Goal: Transaction & Acquisition: Download file/media

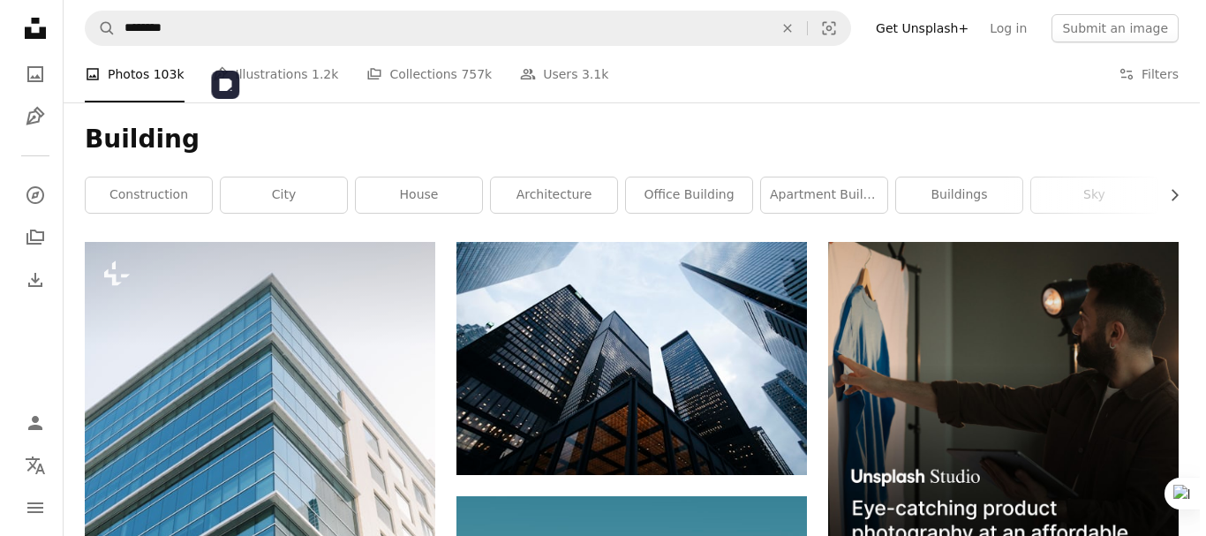
scroll to position [5790, 0]
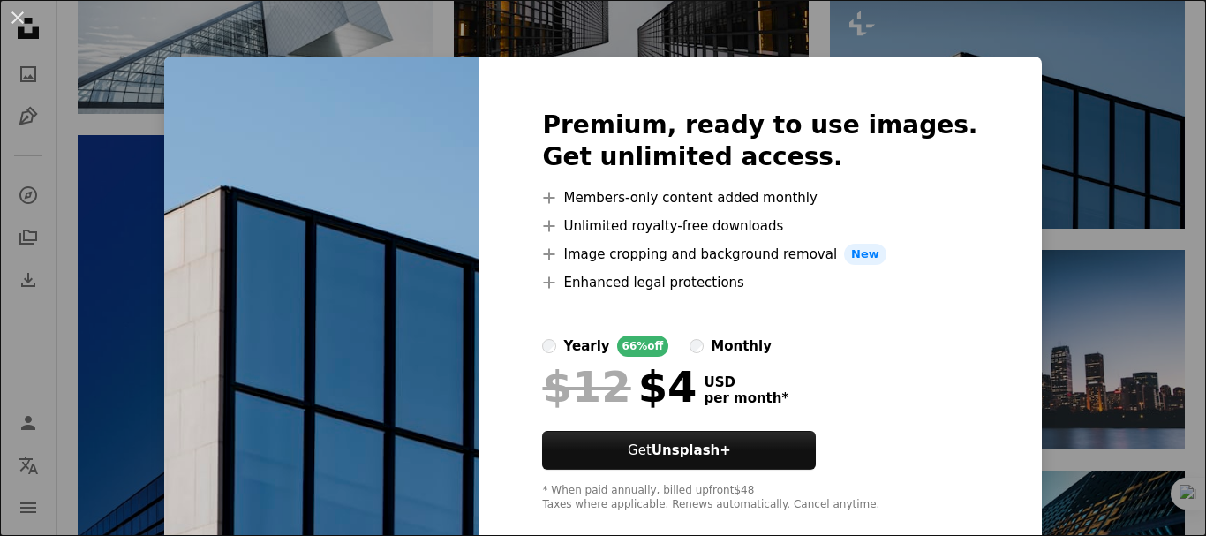
click at [1085, 107] on div "An X shape Premium, ready to use images. Get unlimited access. A plus sign Memb…" at bounding box center [603, 268] width 1206 height 536
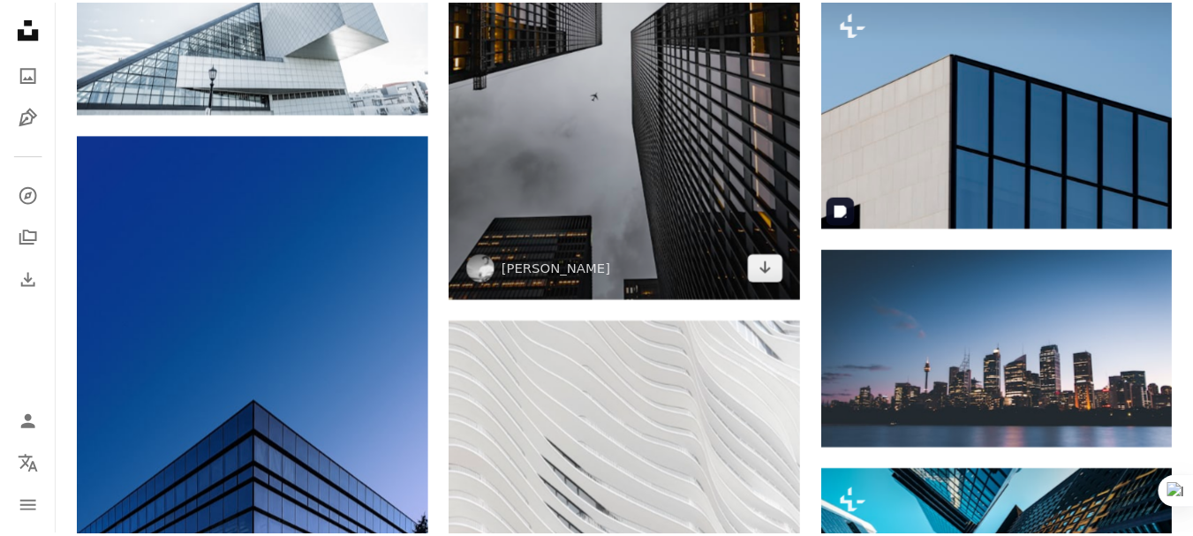
scroll to position [5642, 0]
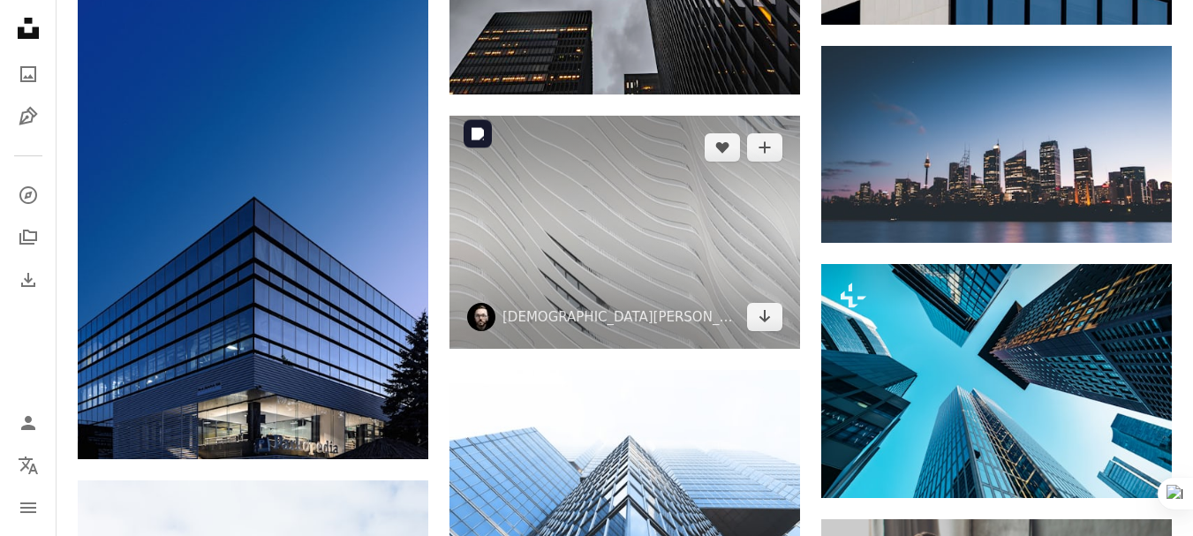
scroll to position [5936, 0]
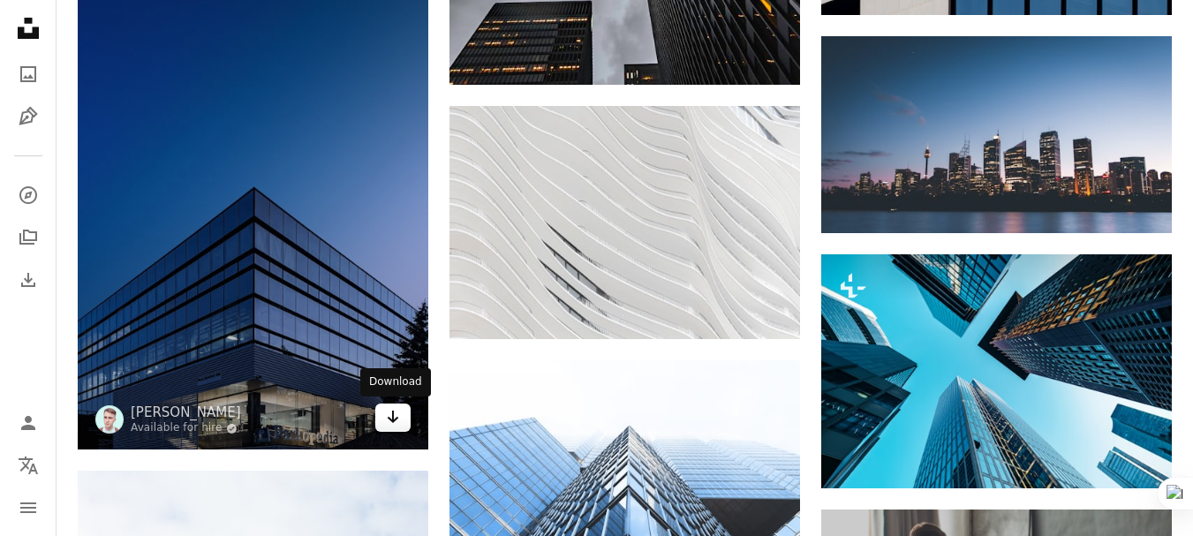
click at [397, 422] on icon "Arrow pointing down" at bounding box center [393, 416] width 14 height 21
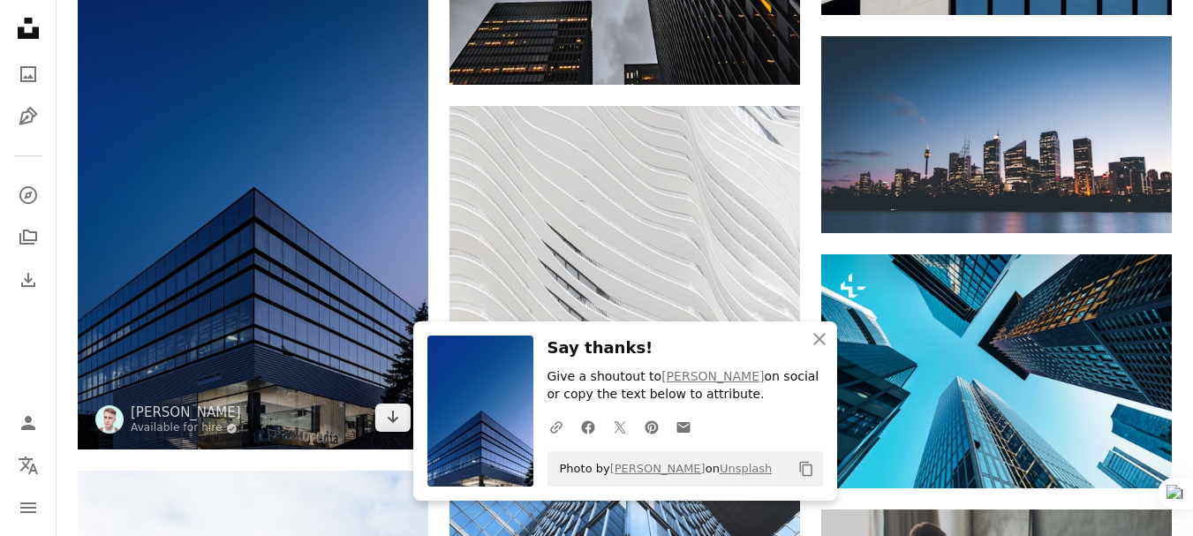
scroll to position [6084, 0]
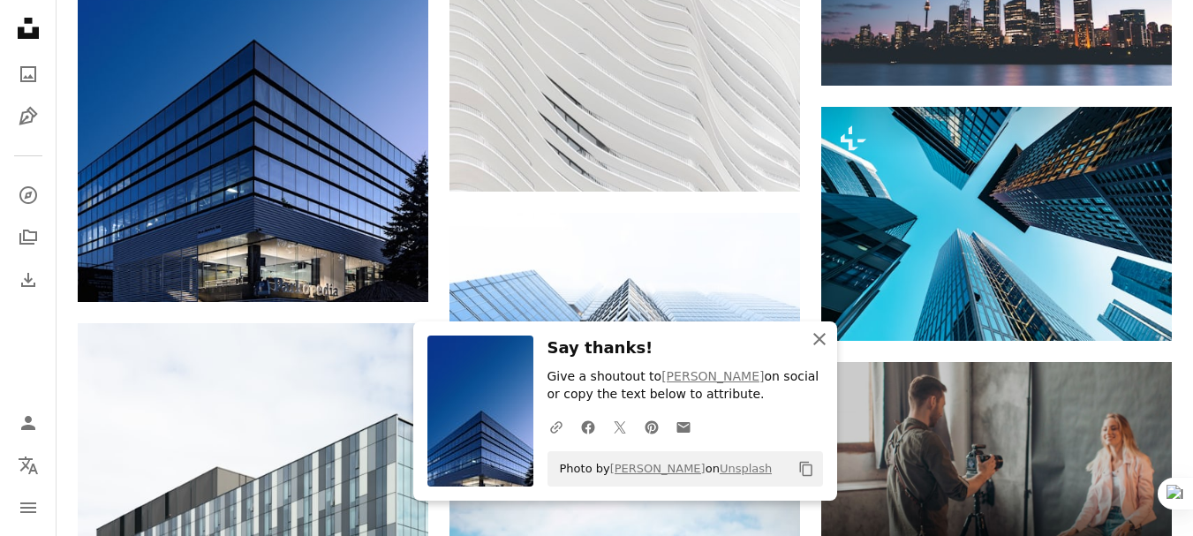
click at [811, 343] on icon "An X shape" at bounding box center [819, 338] width 21 height 21
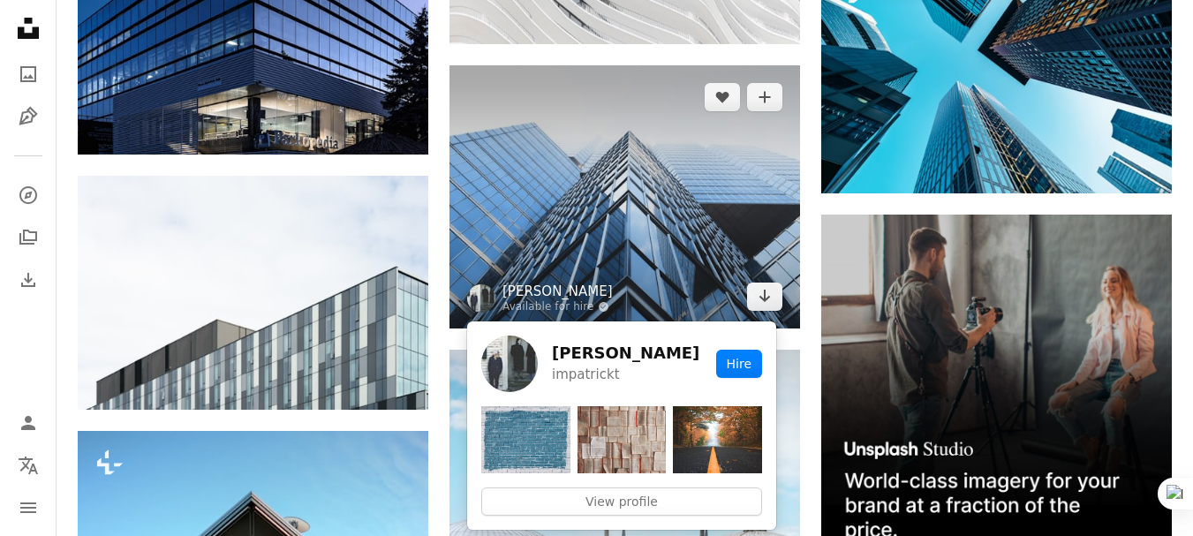
scroll to position [6378, 0]
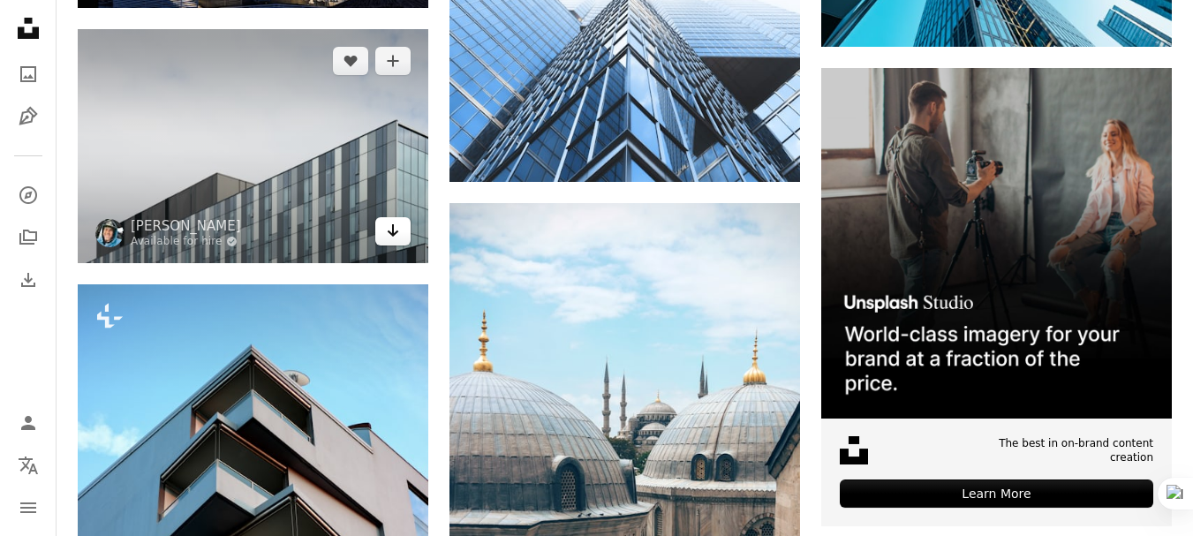
click at [397, 235] on icon "Arrow pointing down" at bounding box center [393, 230] width 14 height 21
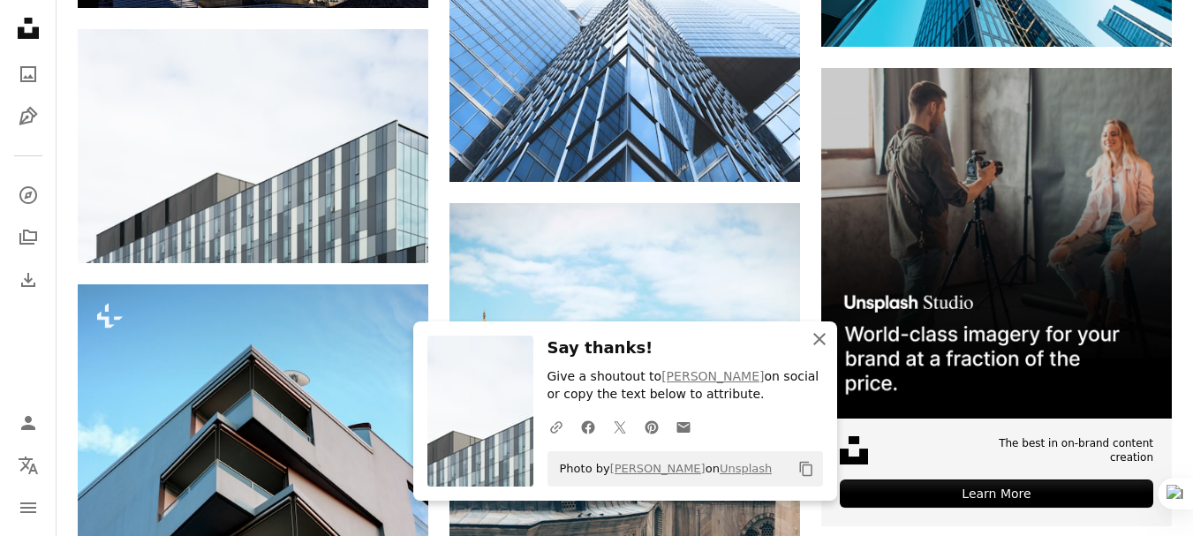
drag, startPoint x: 819, startPoint y: 341, endPoint x: 810, endPoint y: 334, distance: 11.3
click at [819, 341] on icon "An X shape" at bounding box center [819, 338] width 21 height 21
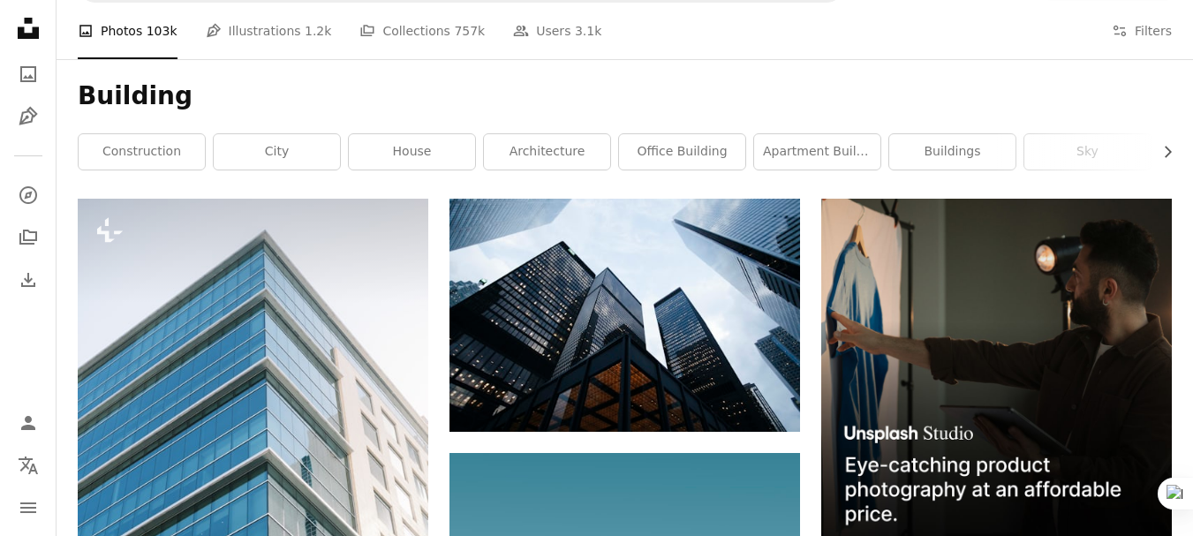
scroll to position [0, 0]
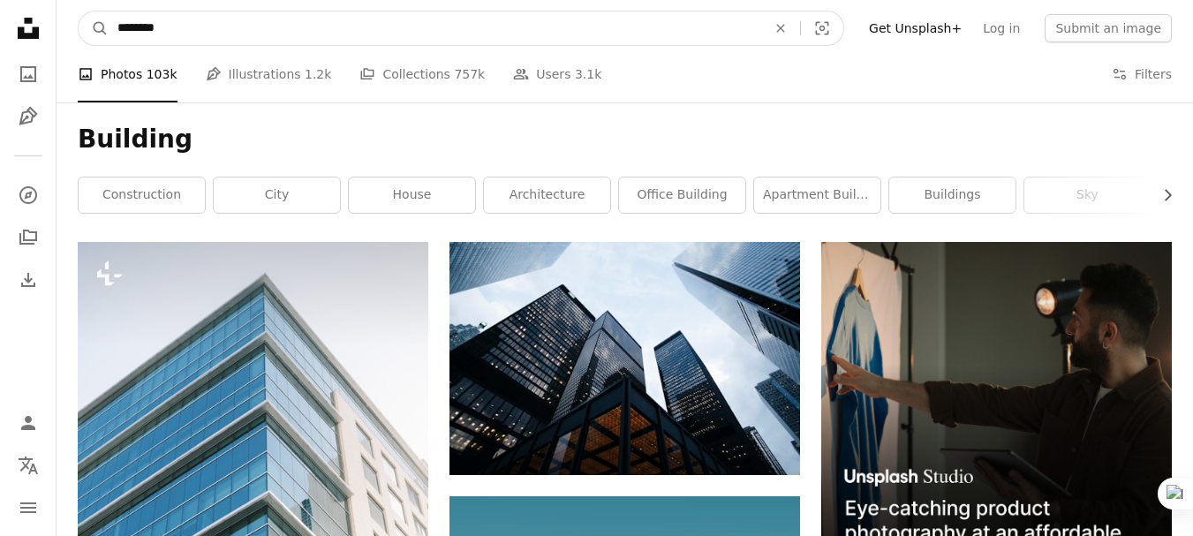
click at [230, 27] on input "********" at bounding box center [435, 28] width 652 height 34
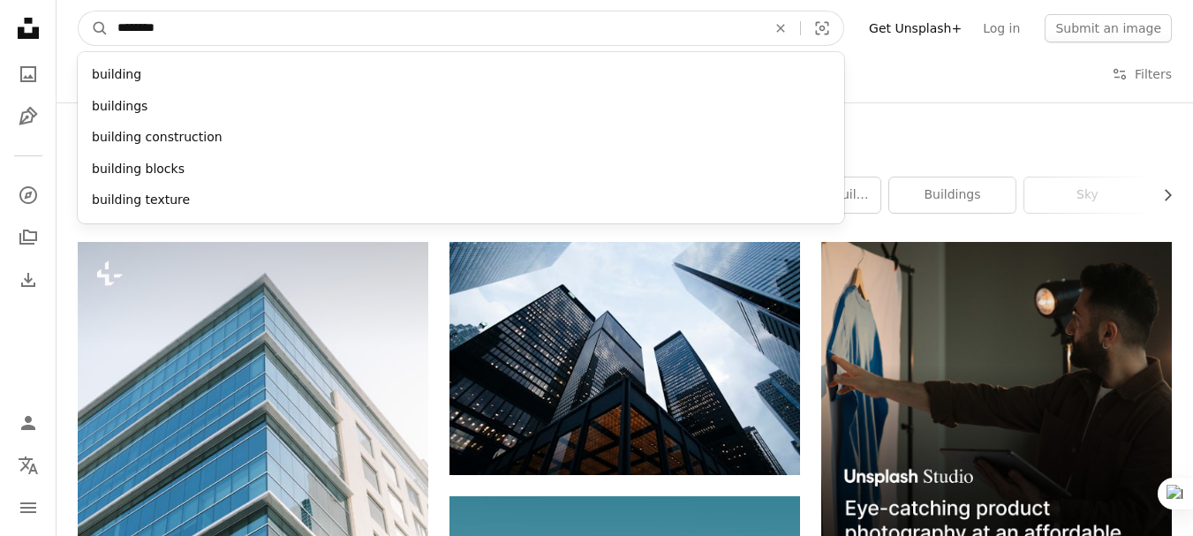
drag, startPoint x: 230, startPoint y: 27, endPoint x: 122, endPoint y: 25, distance: 108.6
click at [122, 25] on input "********" at bounding box center [435, 28] width 652 height 34
type input "******"
click at [79, 11] on button "A magnifying glass" at bounding box center [94, 28] width 30 height 34
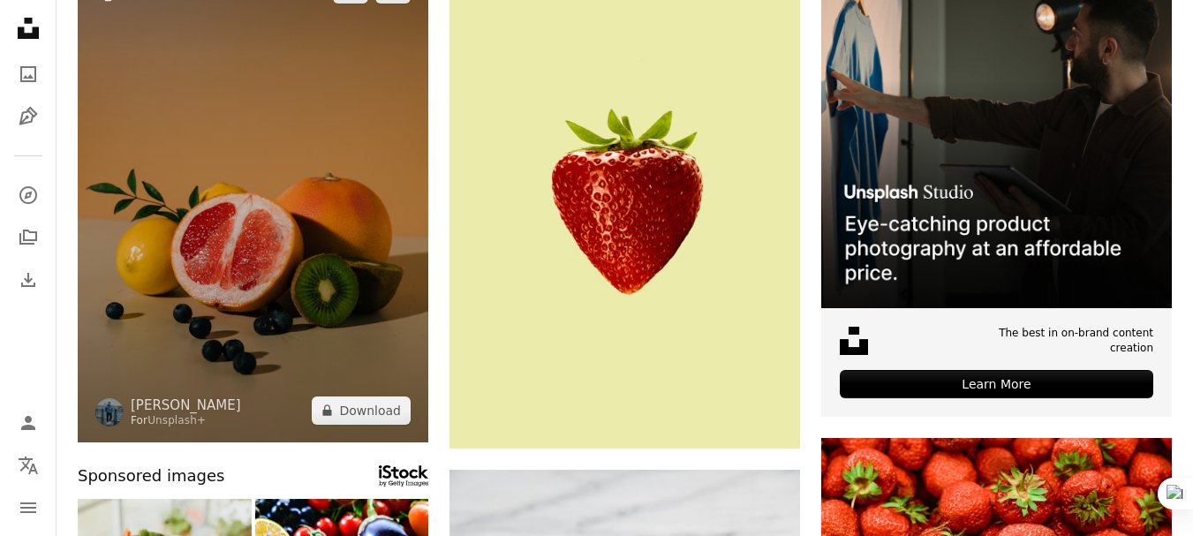
scroll to position [294, 0]
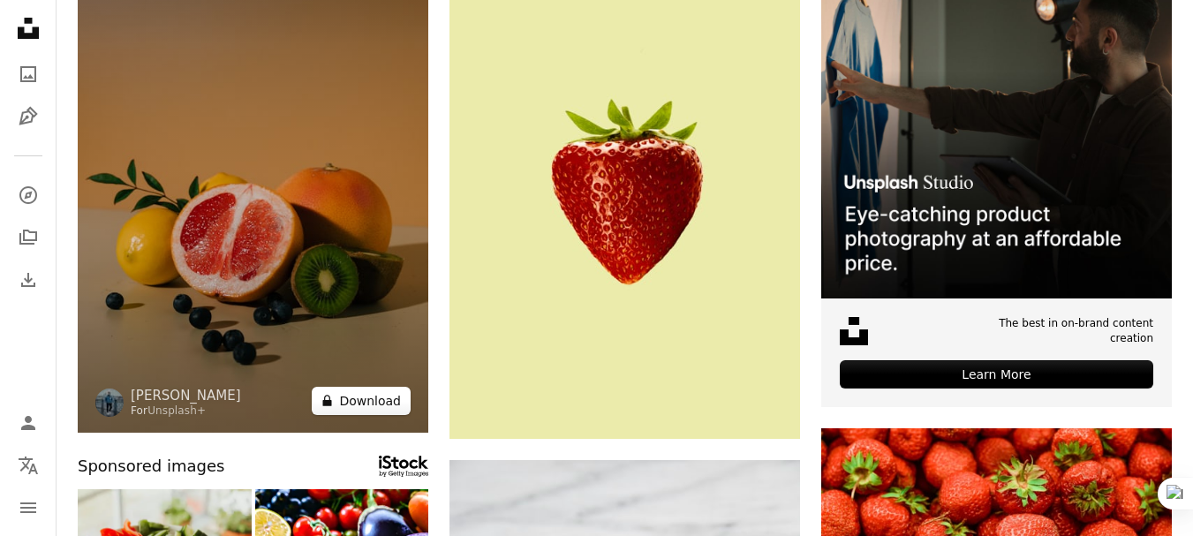
click at [367, 401] on button "A lock Download" at bounding box center [361, 401] width 99 height 28
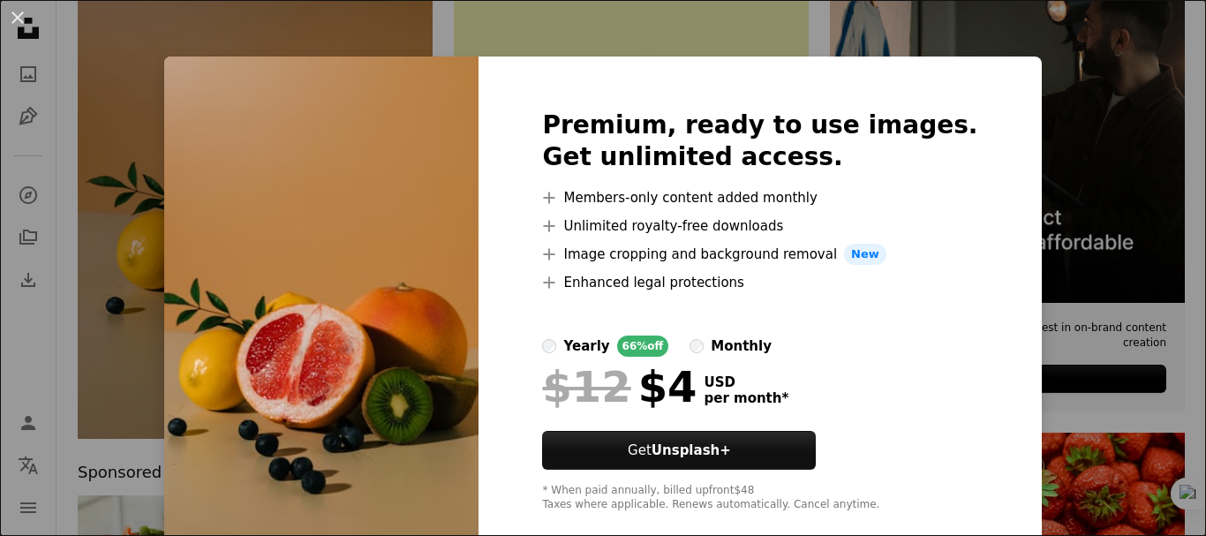
click at [1031, 85] on div "An X shape Premium, ready to use images. Get unlimited access. A plus sign Memb…" at bounding box center [603, 268] width 1206 height 536
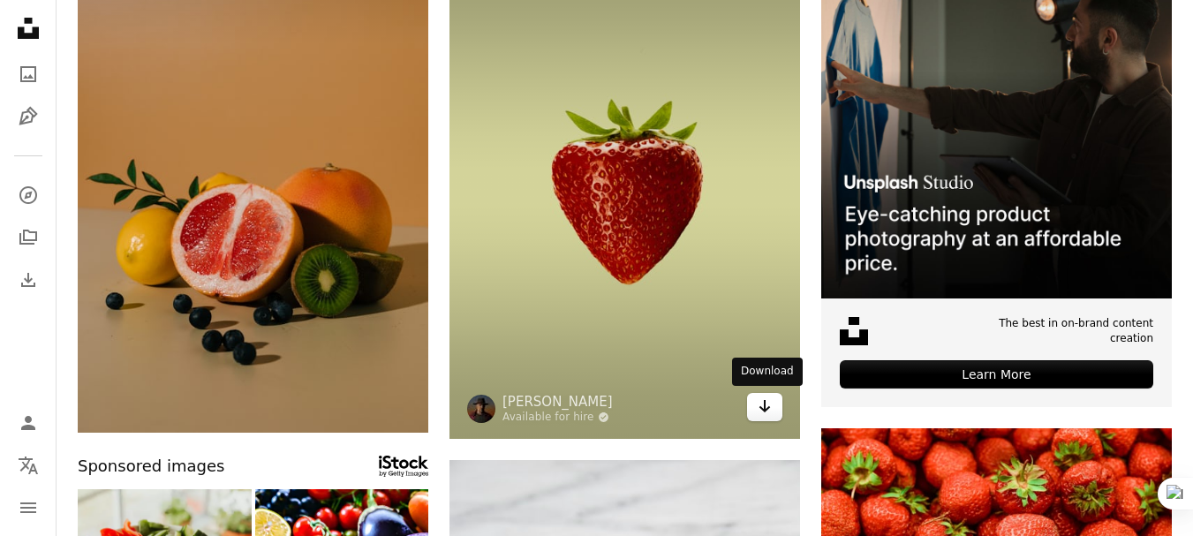
click at [767, 406] on icon "Arrow pointing down" at bounding box center [765, 406] width 14 height 21
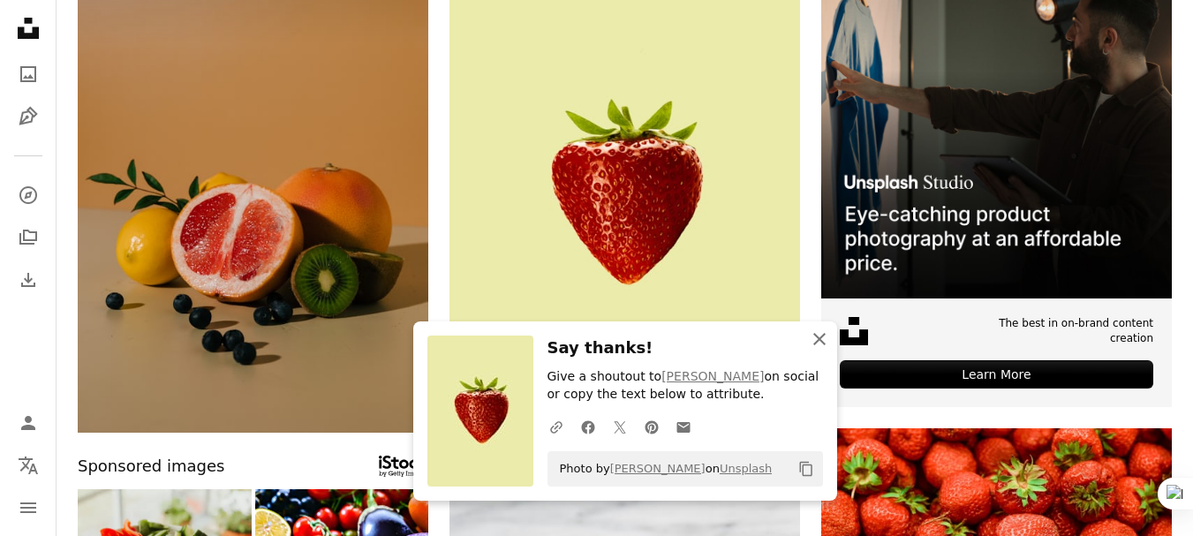
click at [820, 343] on icon "An X shape" at bounding box center [819, 338] width 21 height 21
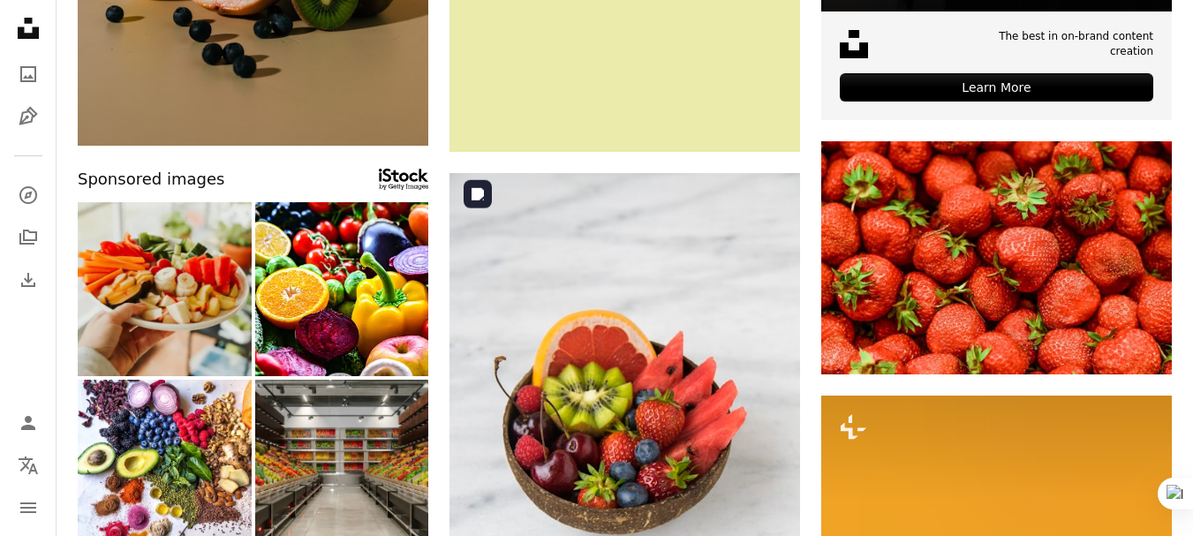
scroll to position [589, 0]
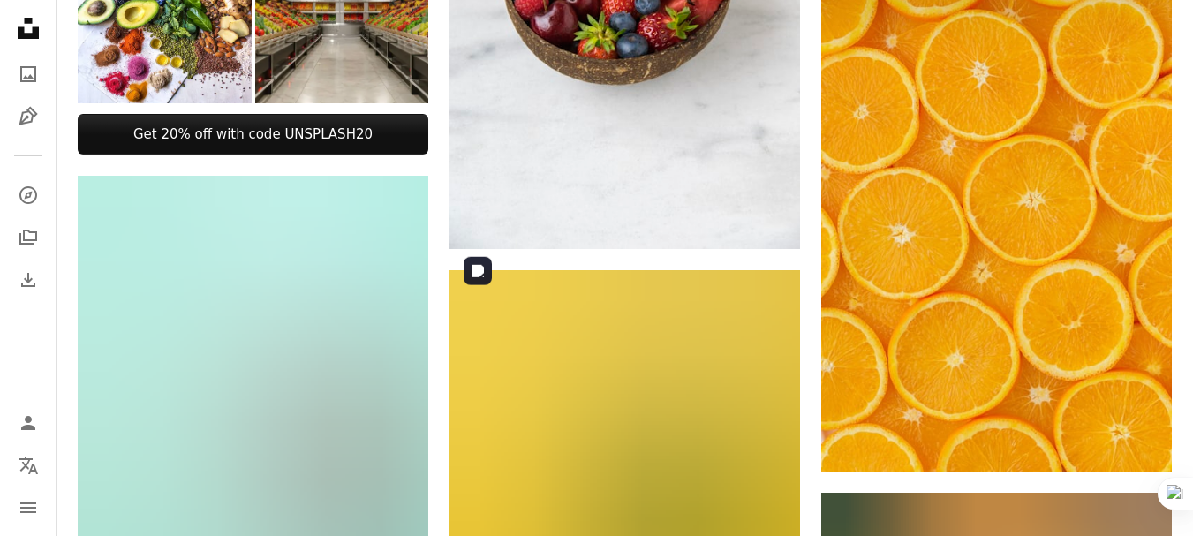
scroll to position [883, 0]
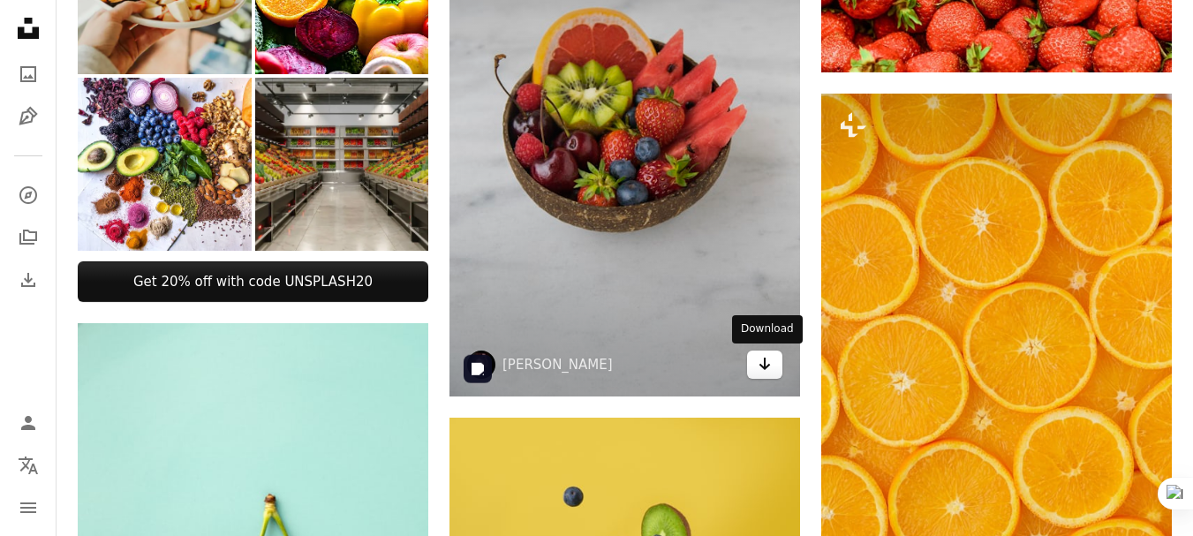
click at [772, 359] on link "Arrow pointing down" at bounding box center [764, 365] width 35 height 28
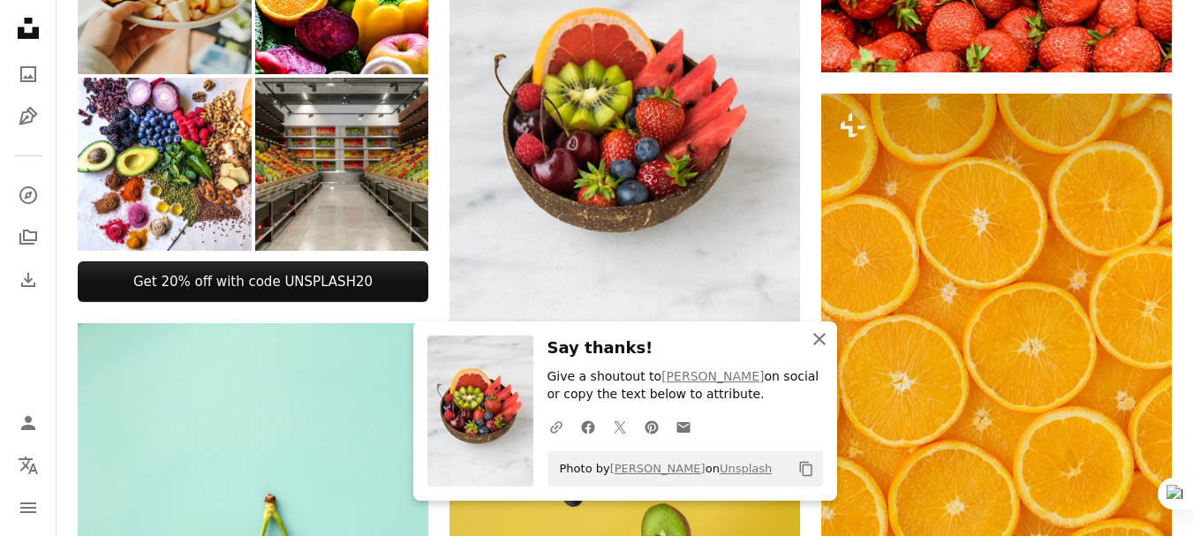
click at [827, 338] on icon "An X shape" at bounding box center [819, 338] width 21 height 21
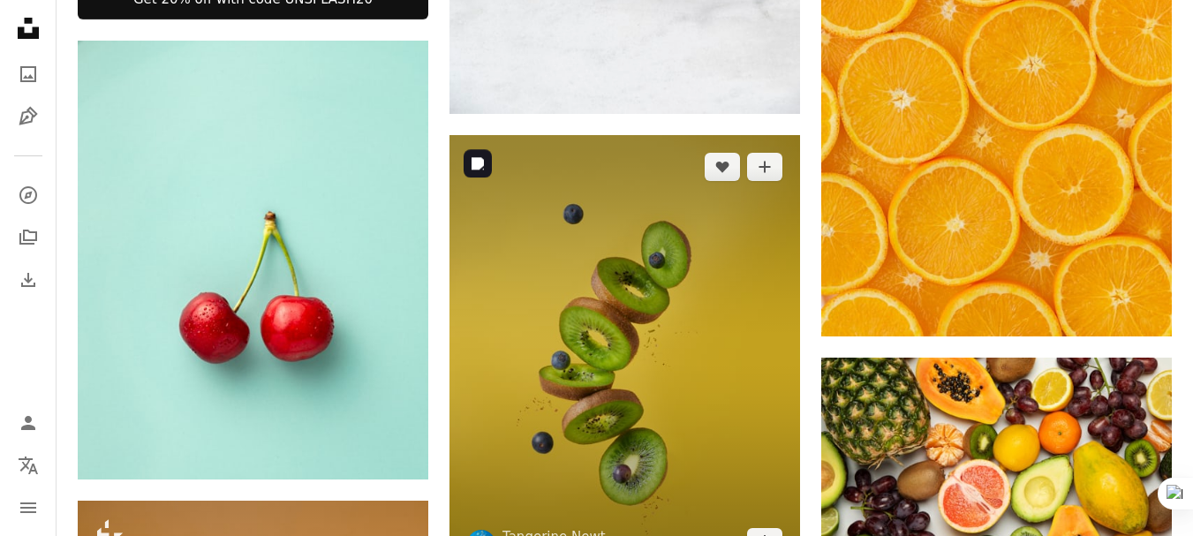
scroll to position [1177, 0]
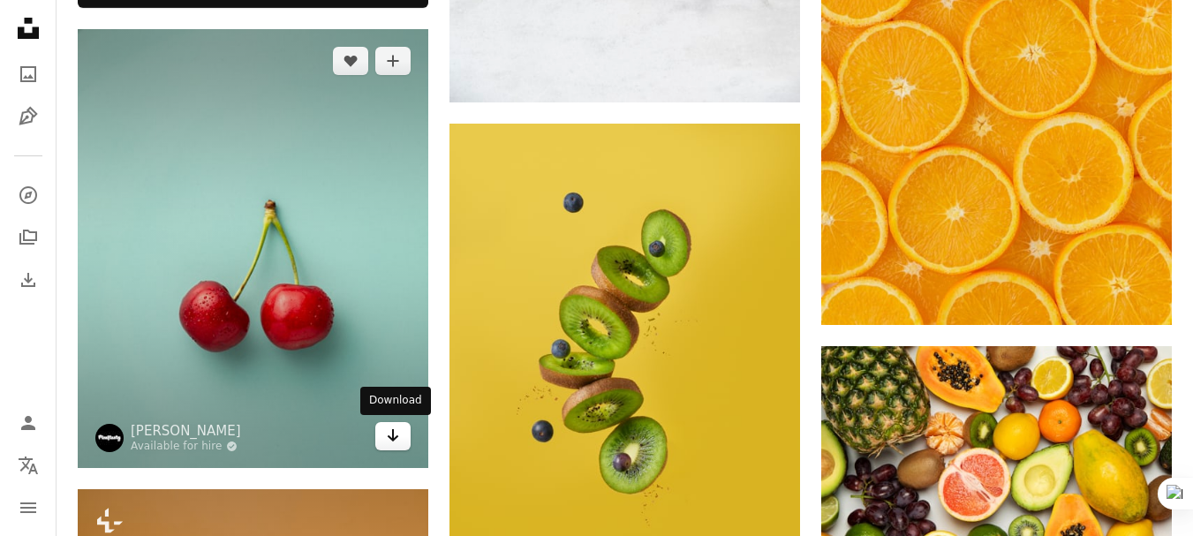
click at [391, 444] on icon "Arrow pointing down" at bounding box center [393, 435] width 14 height 21
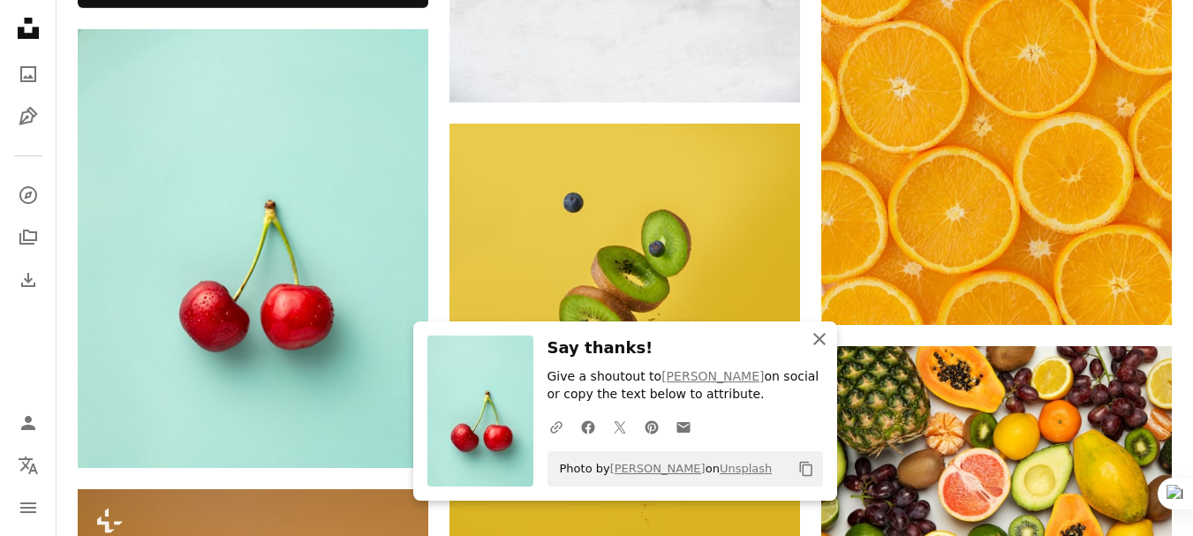
click at [823, 347] on icon "An X shape" at bounding box center [819, 338] width 21 height 21
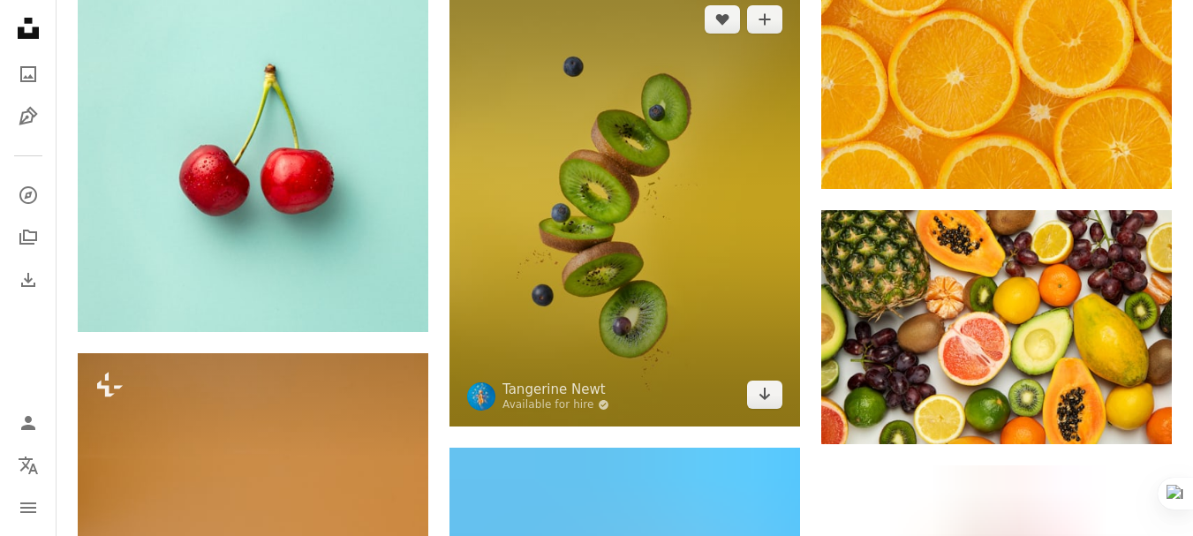
scroll to position [1324, 0]
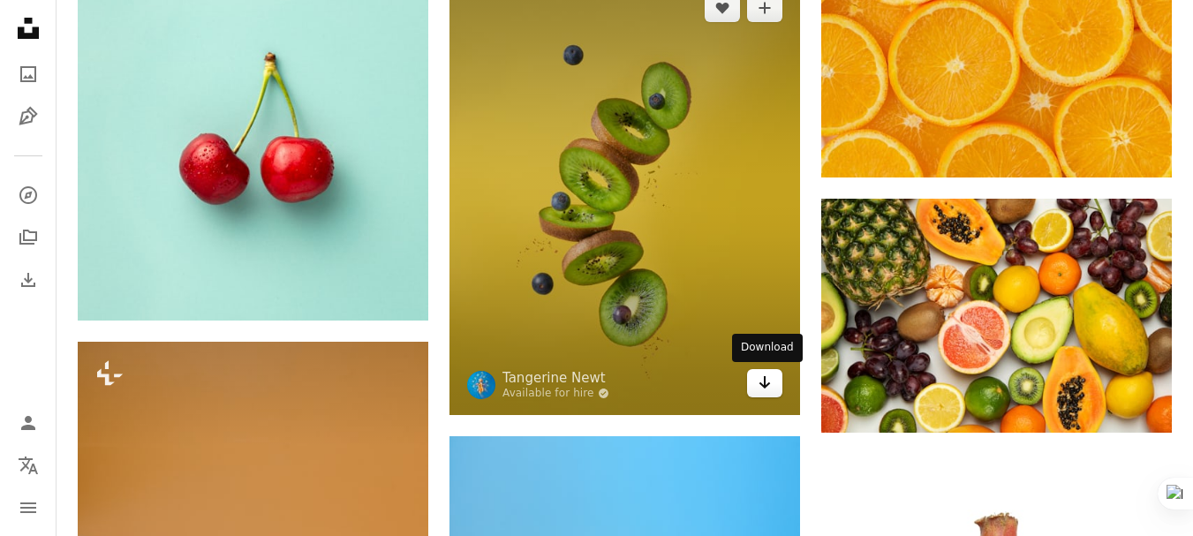
click at [764, 384] on icon "Download" at bounding box center [764, 382] width 11 height 12
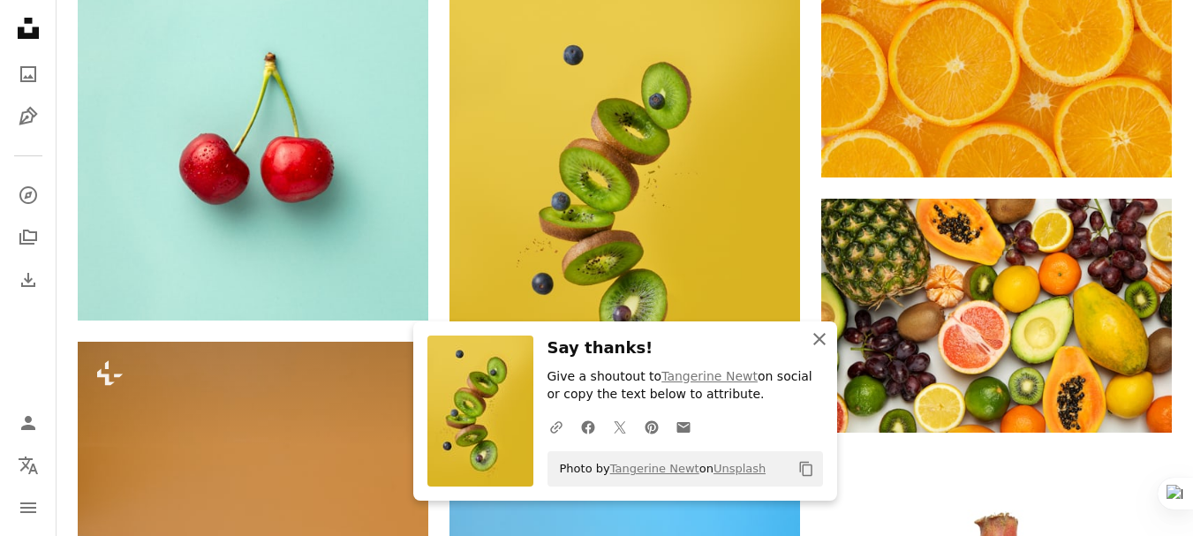
click at [817, 343] on icon "An X shape" at bounding box center [819, 338] width 21 height 21
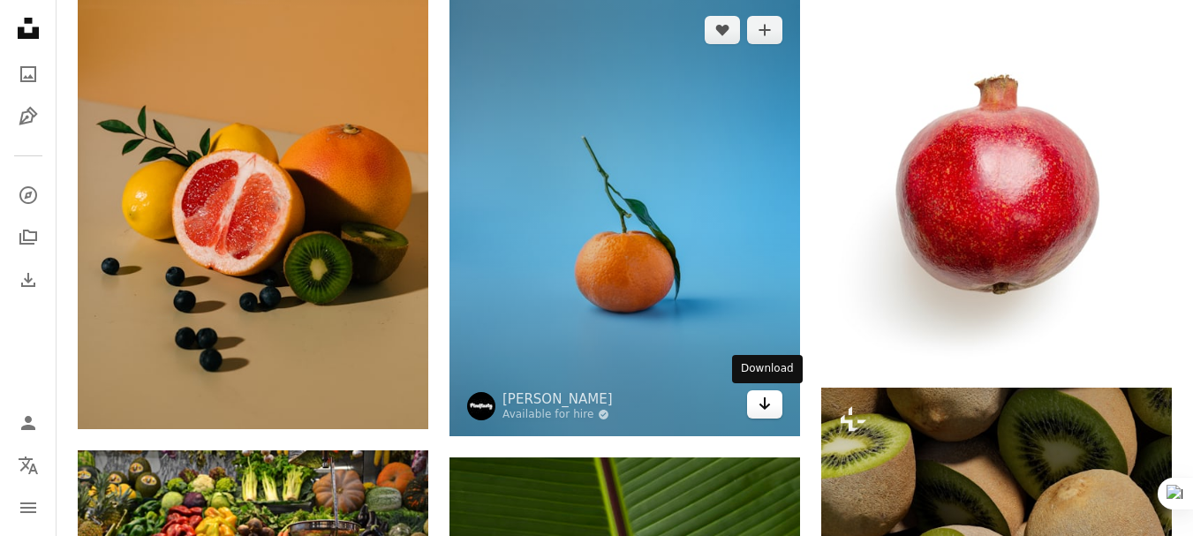
scroll to position [1766, 0]
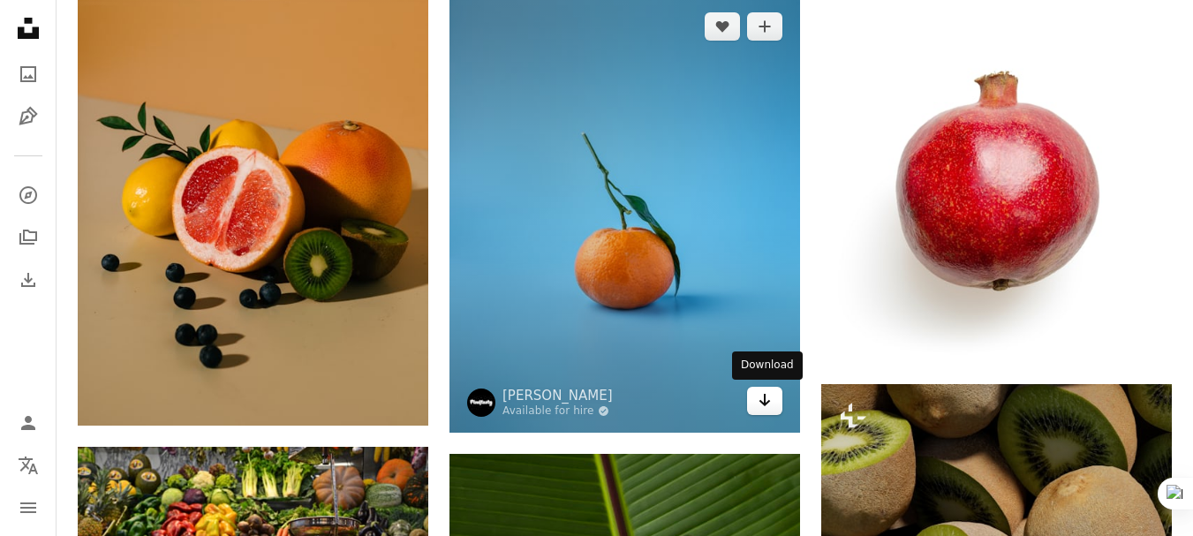
click at [768, 410] on icon "Arrow pointing down" at bounding box center [765, 399] width 14 height 21
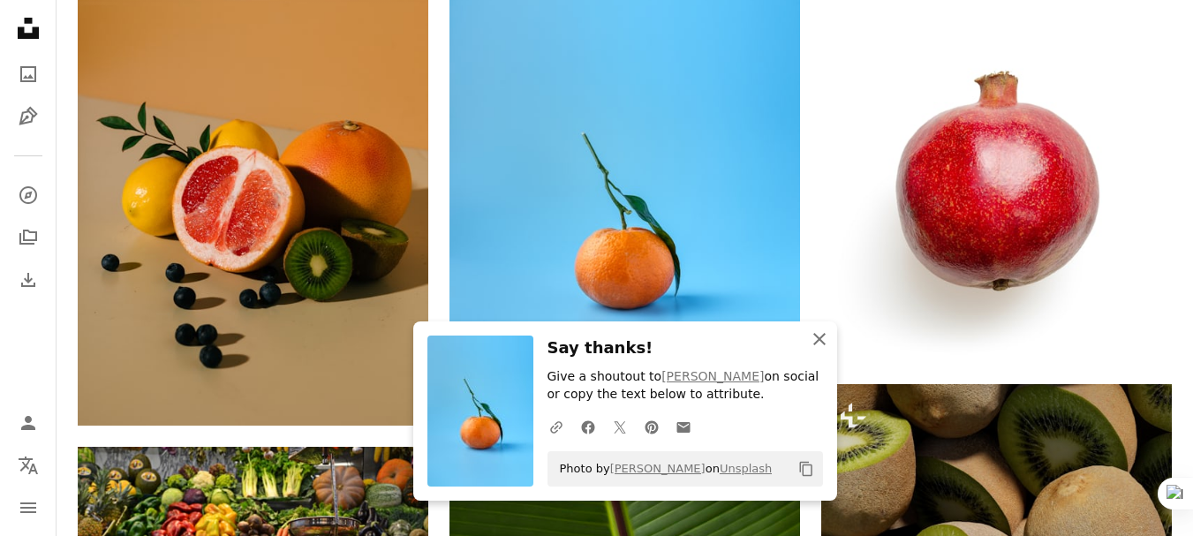
click at [811, 342] on icon "An X shape" at bounding box center [819, 338] width 21 height 21
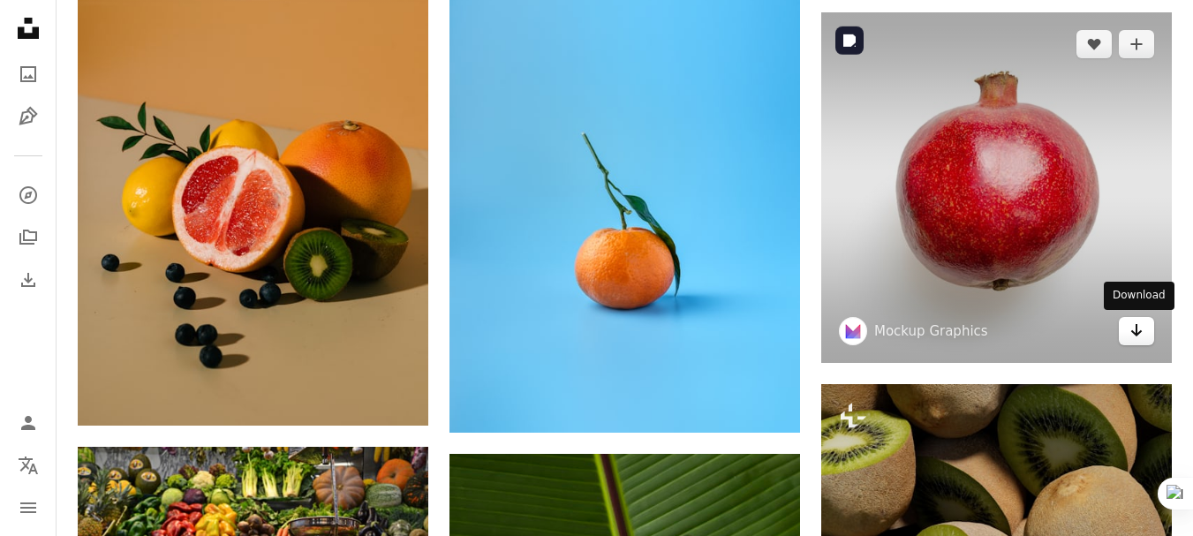
click at [1149, 332] on link "Arrow pointing down" at bounding box center [1136, 331] width 35 height 28
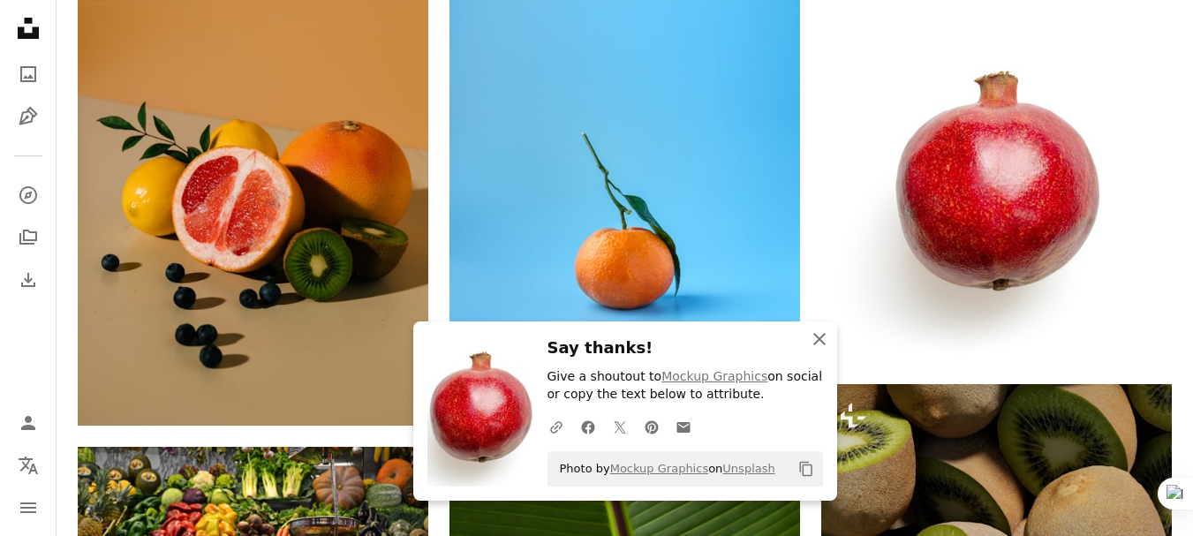
click at [825, 337] on icon "An X shape" at bounding box center [819, 338] width 21 height 21
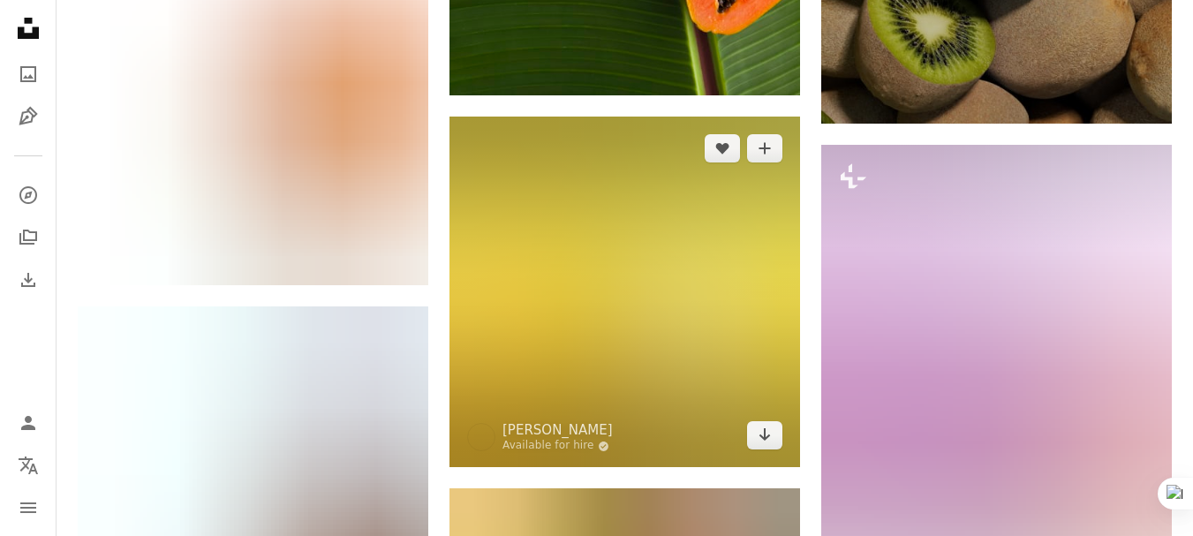
scroll to position [2649, 0]
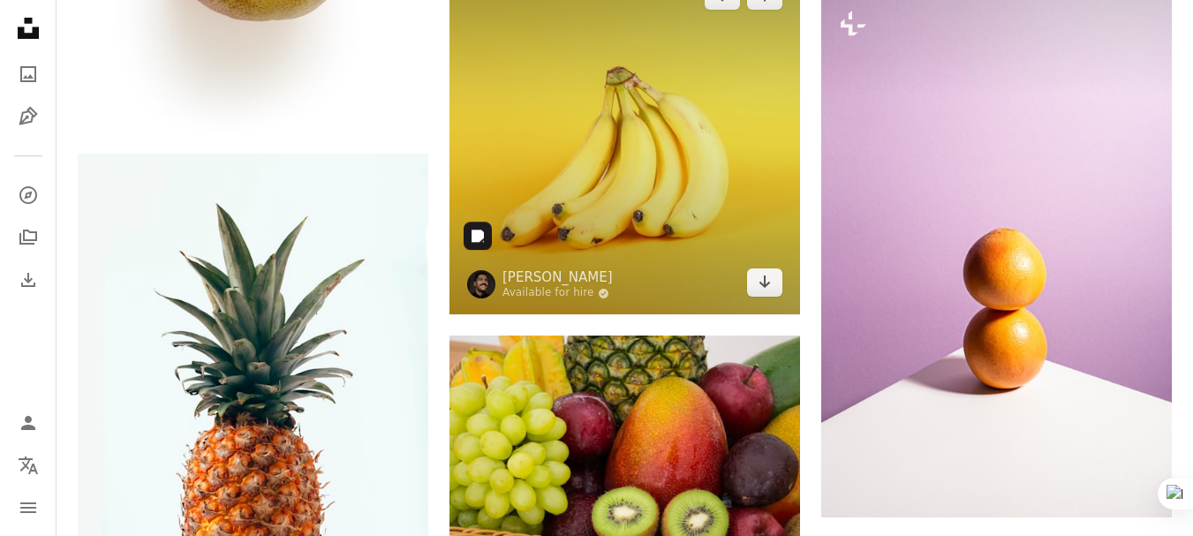
scroll to position [2796, 0]
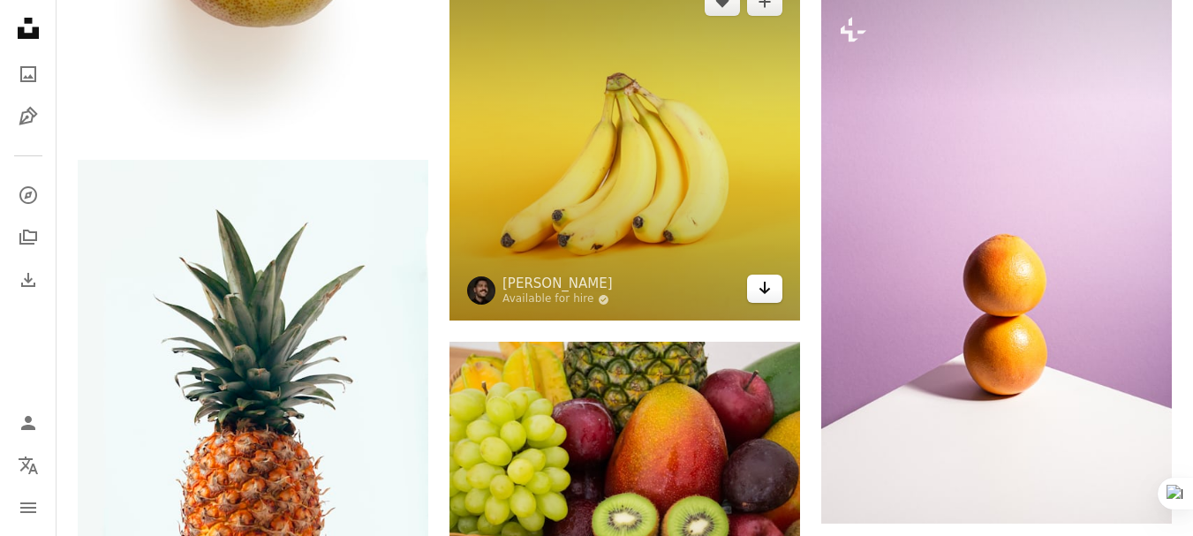
click at [770, 288] on icon "Arrow pointing down" at bounding box center [765, 287] width 14 height 21
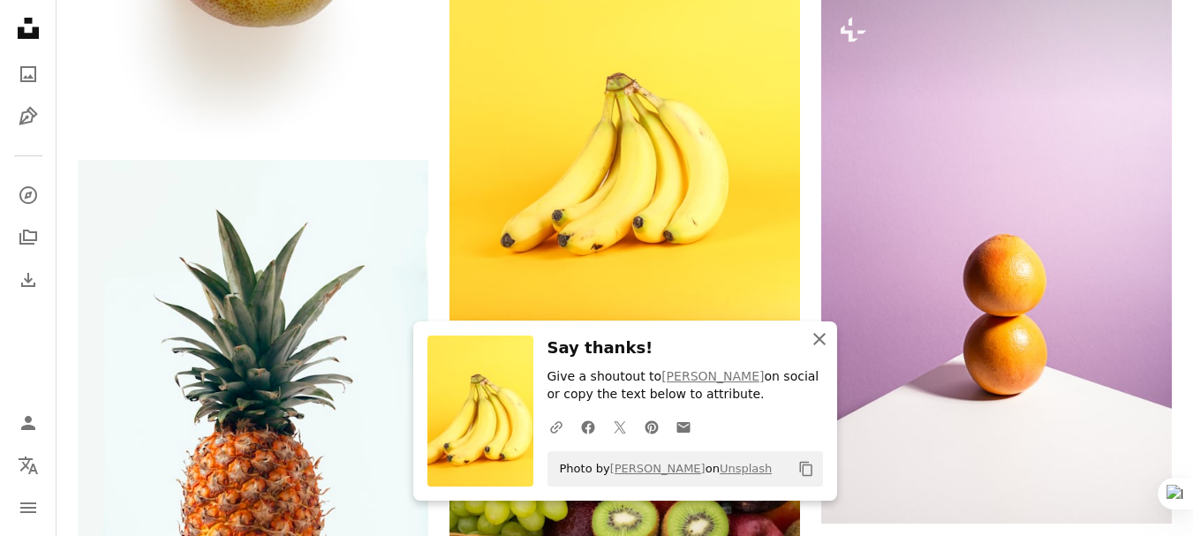
click at [825, 338] on icon "An X shape" at bounding box center [819, 338] width 21 height 21
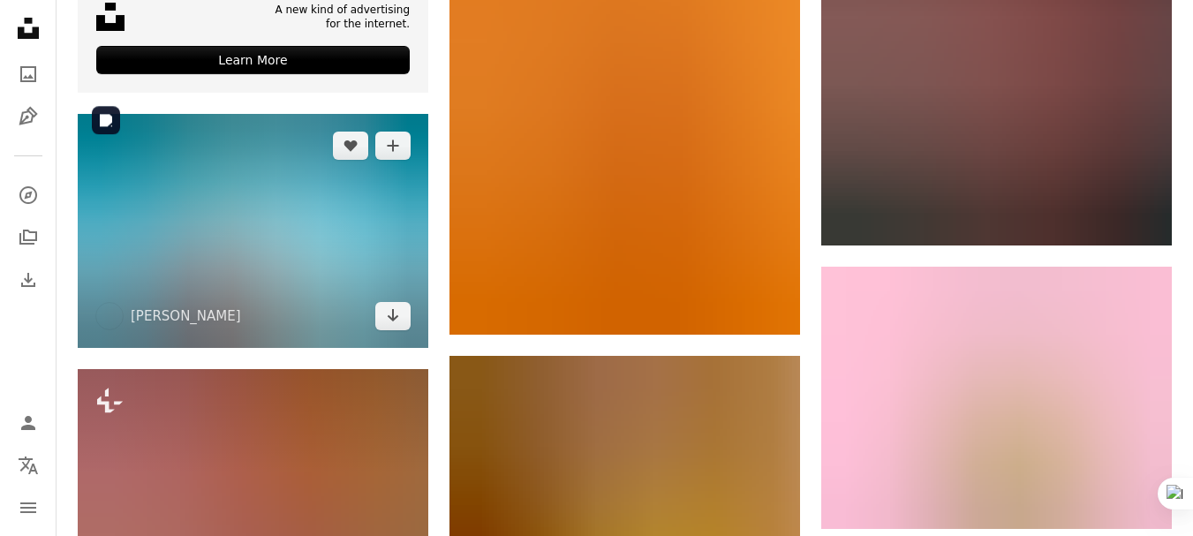
scroll to position [4120, 0]
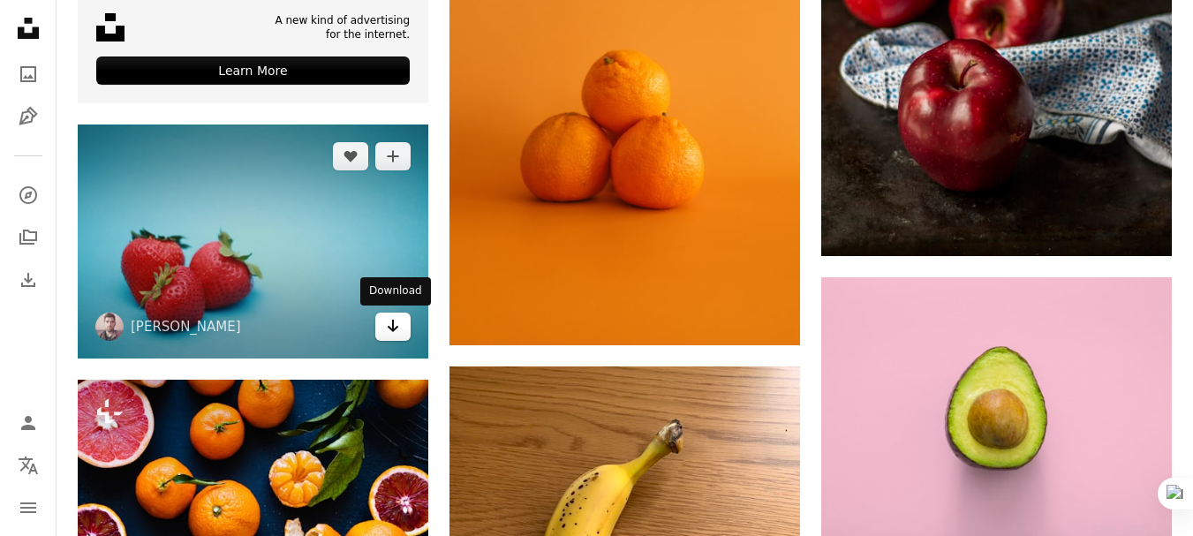
click at [396, 327] on icon "Arrow pointing down" at bounding box center [393, 325] width 14 height 21
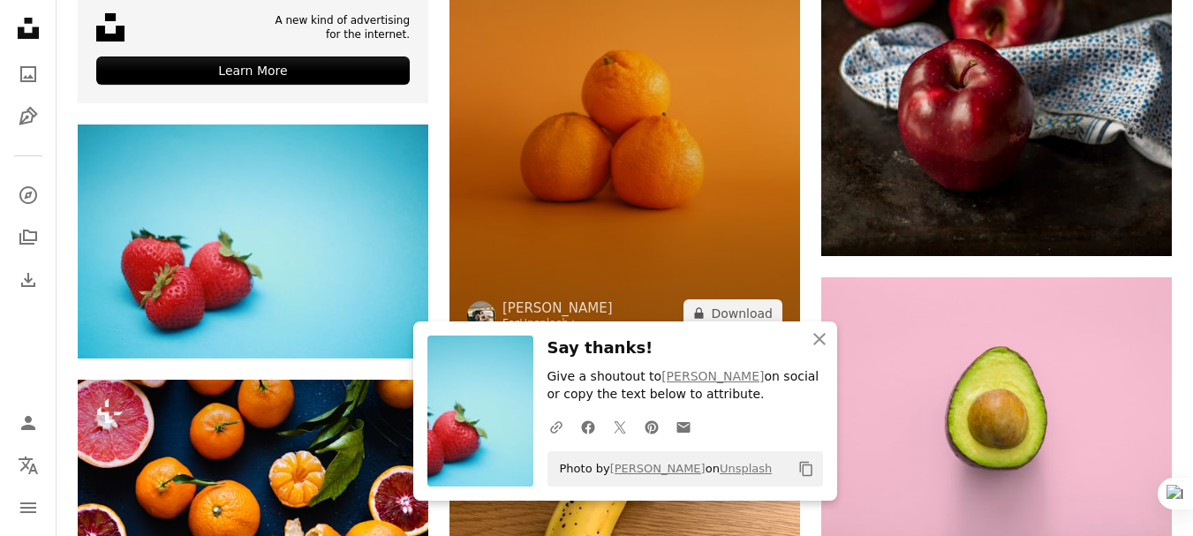
drag, startPoint x: 436, startPoint y: 283, endPoint x: 452, endPoint y: 288, distance: 16.8
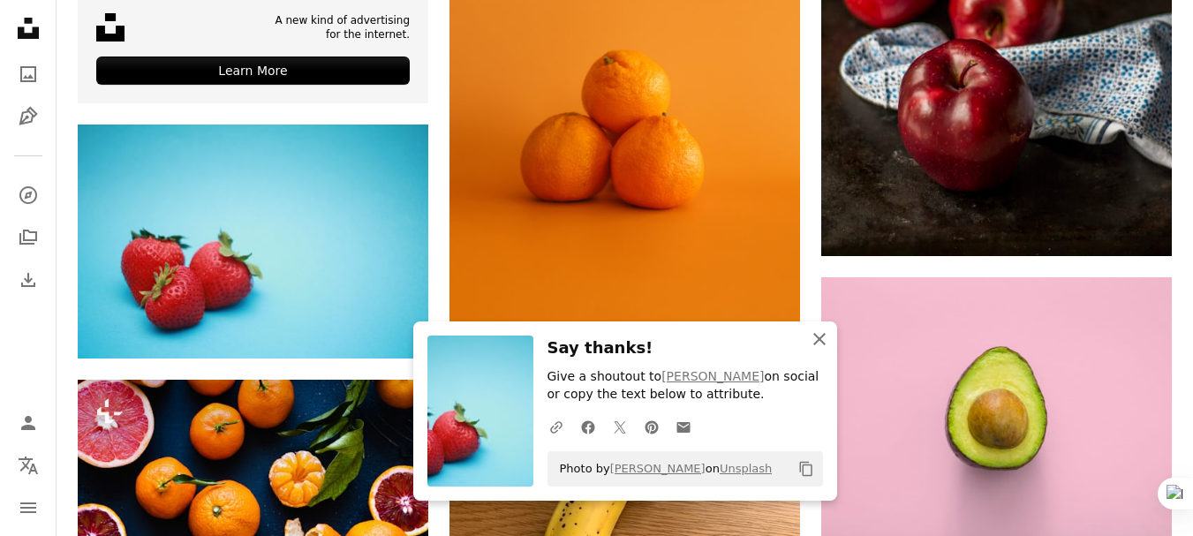
click at [821, 338] on icon "An X shape" at bounding box center [819, 338] width 21 height 21
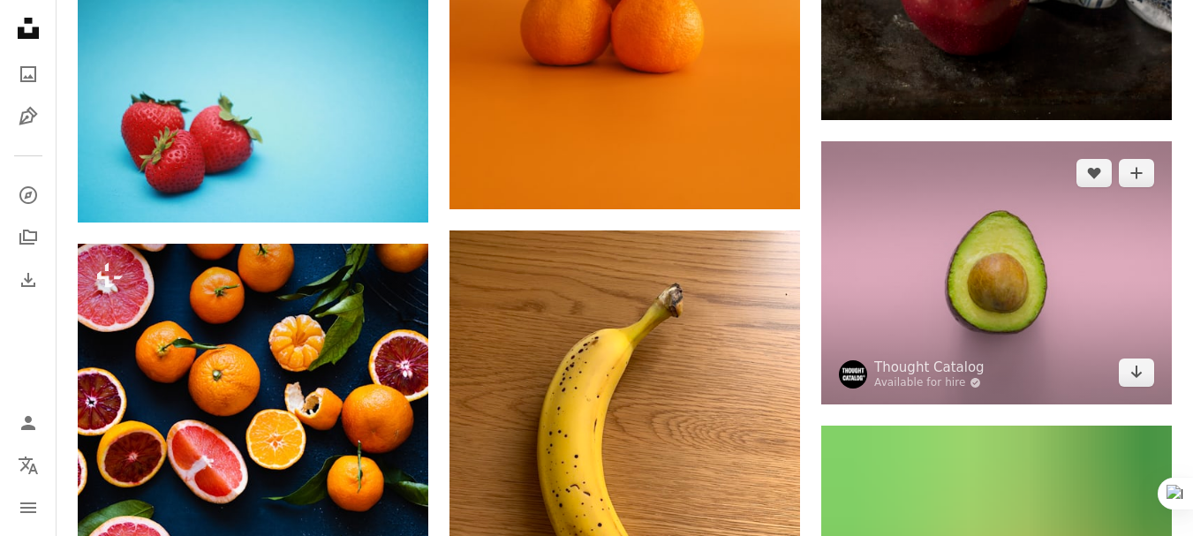
scroll to position [4267, 0]
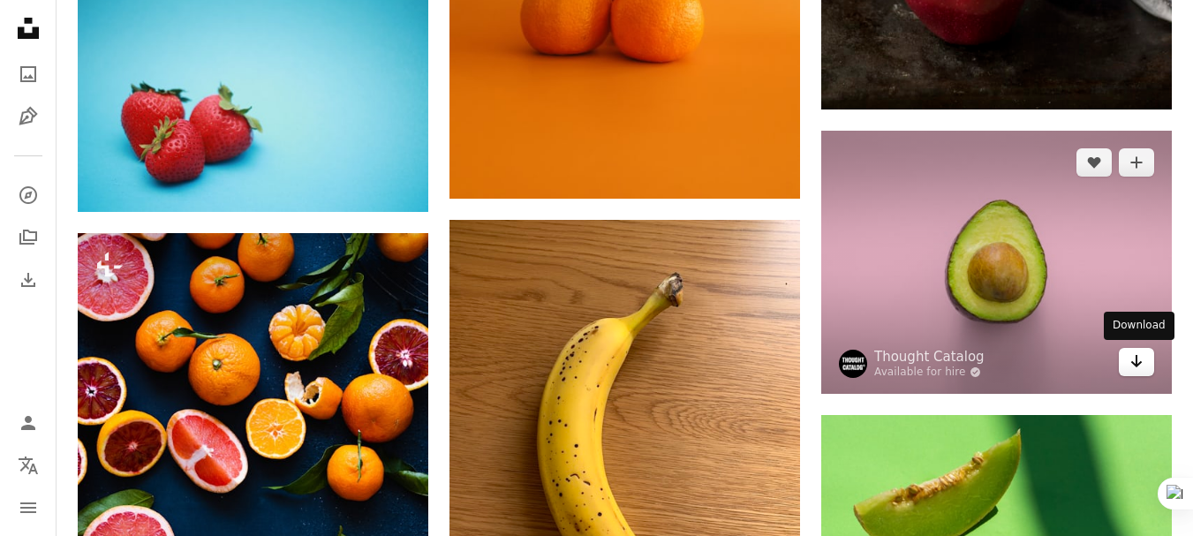
click at [1136, 359] on icon "Download" at bounding box center [1136, 361] width 11 height 12
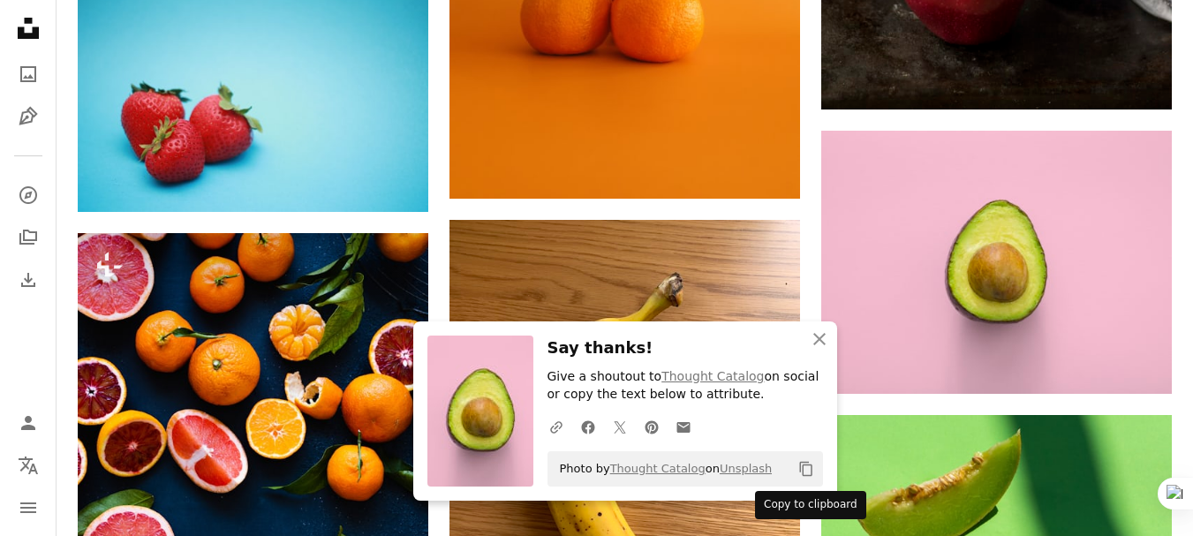
click at [801, 473] on icon "Copy content" at bounding box center [806, 469] width 16 height 16
click at [825, 348] on icon "An X shape" at bounding box center [819, 338] width 21 height 21
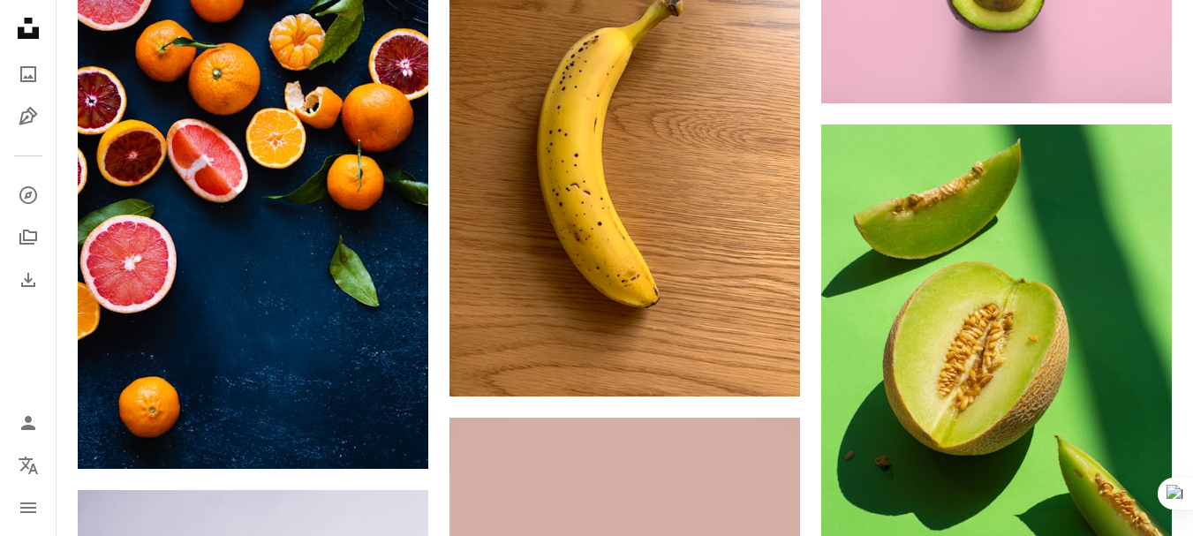
scroll to position [4562, 0]
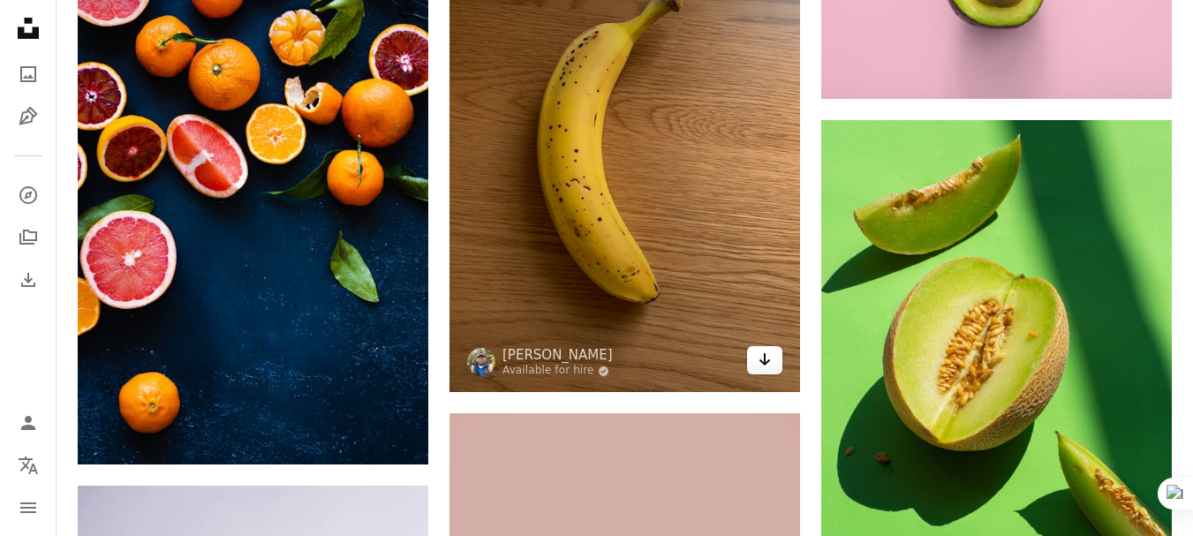
click at [769, 367] on icon "Arrow pointing down" at bounding box center [765, 359] width 14 height 21
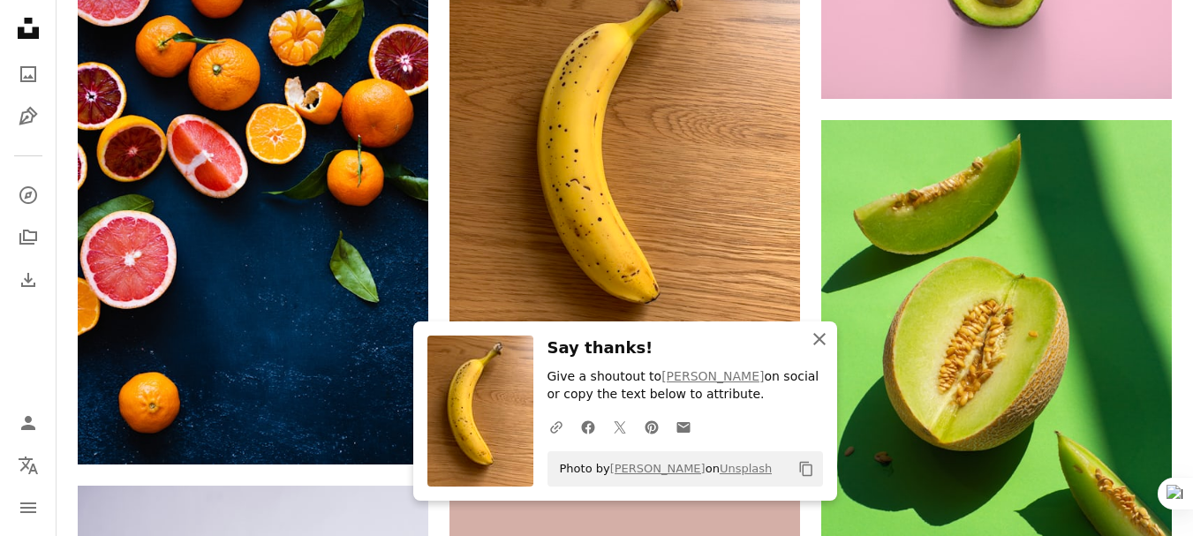
click at [813, 348] on icon "An X shape" at bounding box center [819, 338] width 21 height 21
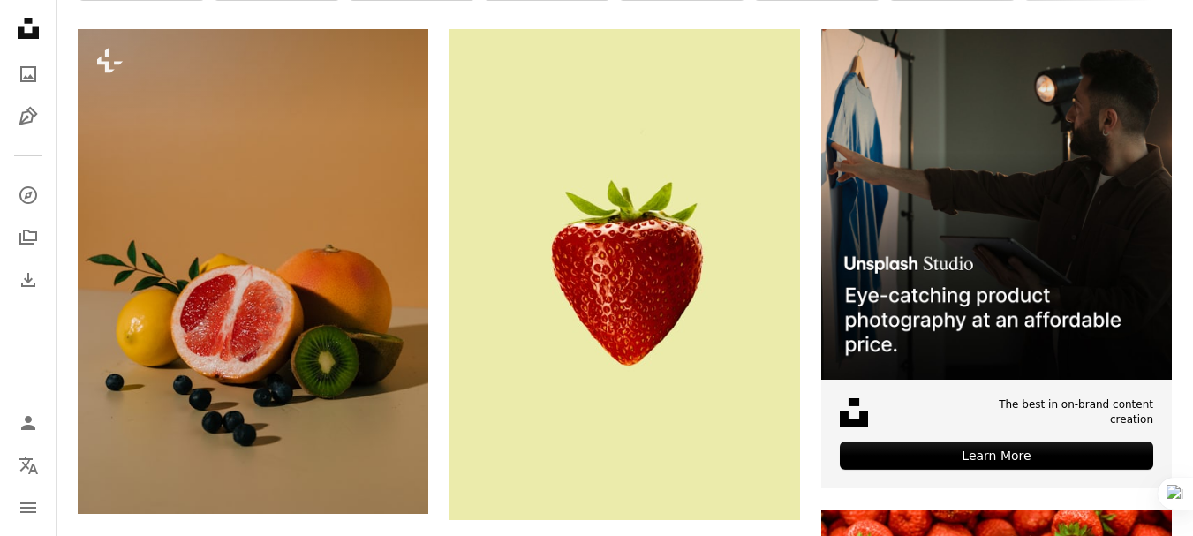
scroll to position [0, 0]
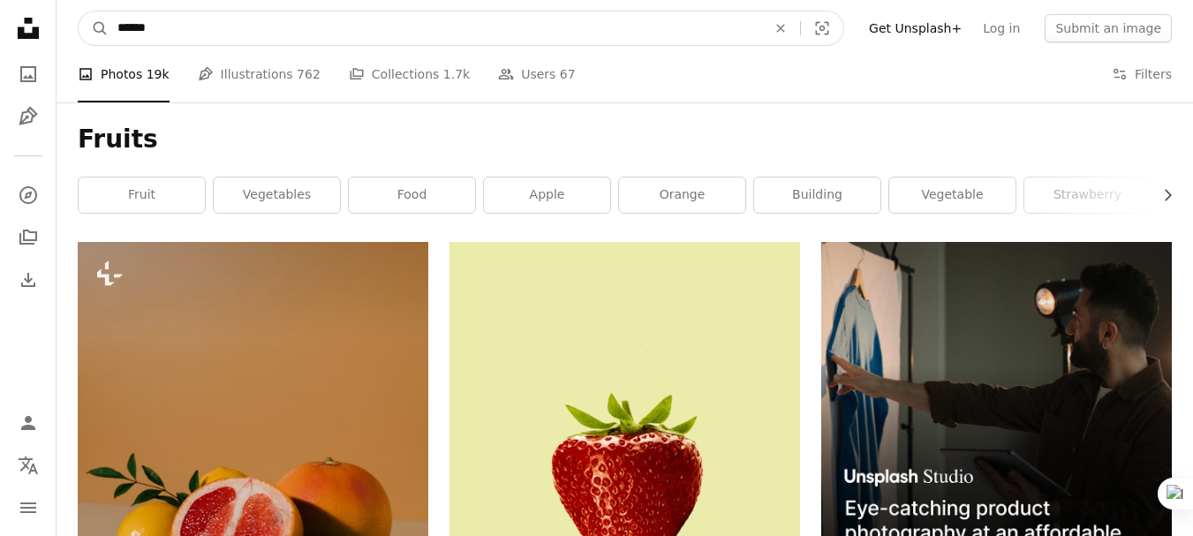
click at [298, 30] on input "******" at bounding box center [435, 28] width 652 height 34
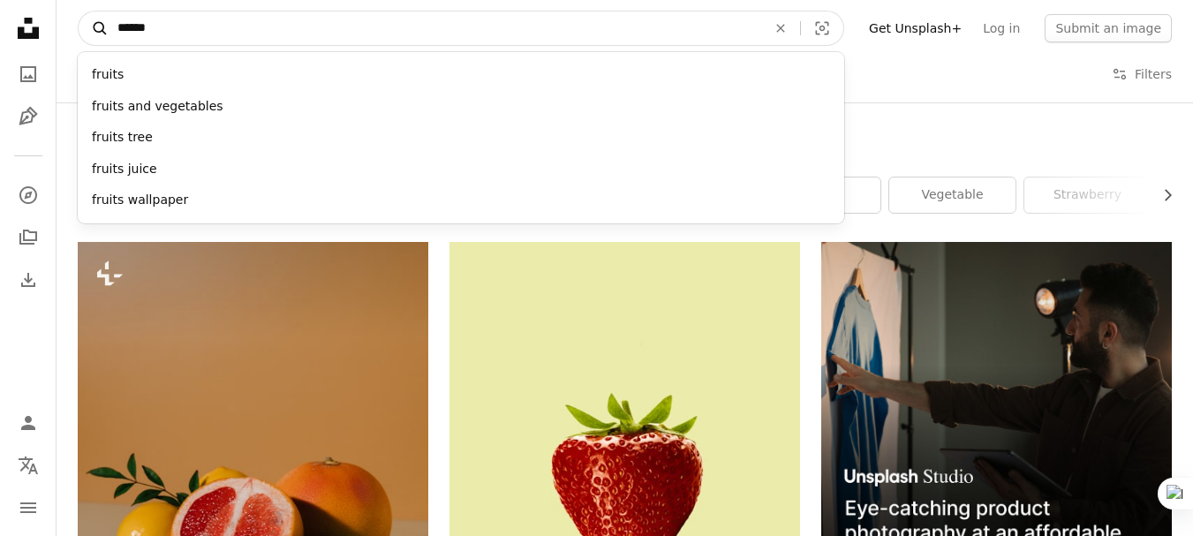
drag, startPoint x: 298, startPoint y: 30, endPoint x: 82, endPoint y: 34, distance: 216.3
click at [82, 34] on form "A magnifying glass ****** fruits fruits and vegetables fruits tree fruits juice…" at bounding box center [461, 28] width 766 height 35
type input "*********"
click at [79, 11] on button "A magnifying glass" at bounding box center [94, 28] width 30 height 34
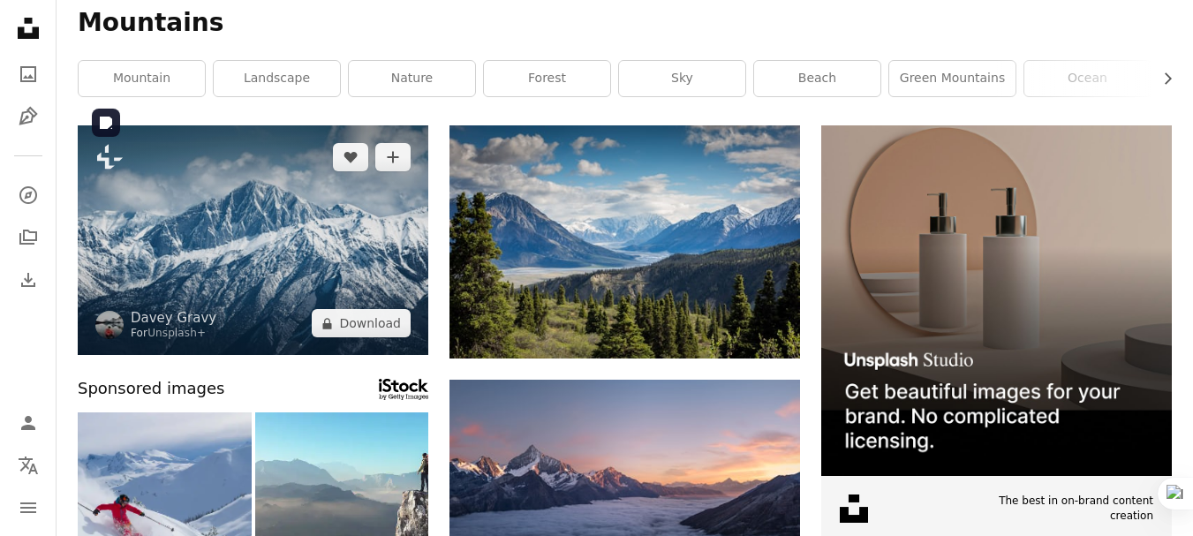
scroll to position [147, 0]
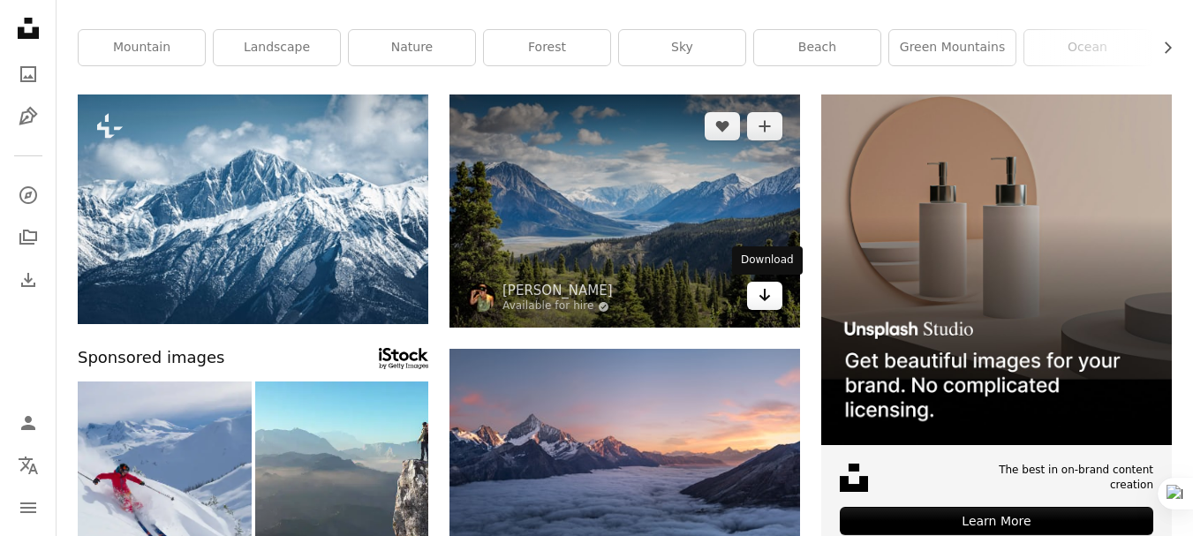
click at [768, 290] on icon "Arrow pointing down" at bounding box center [765, 294] width 14 height 21
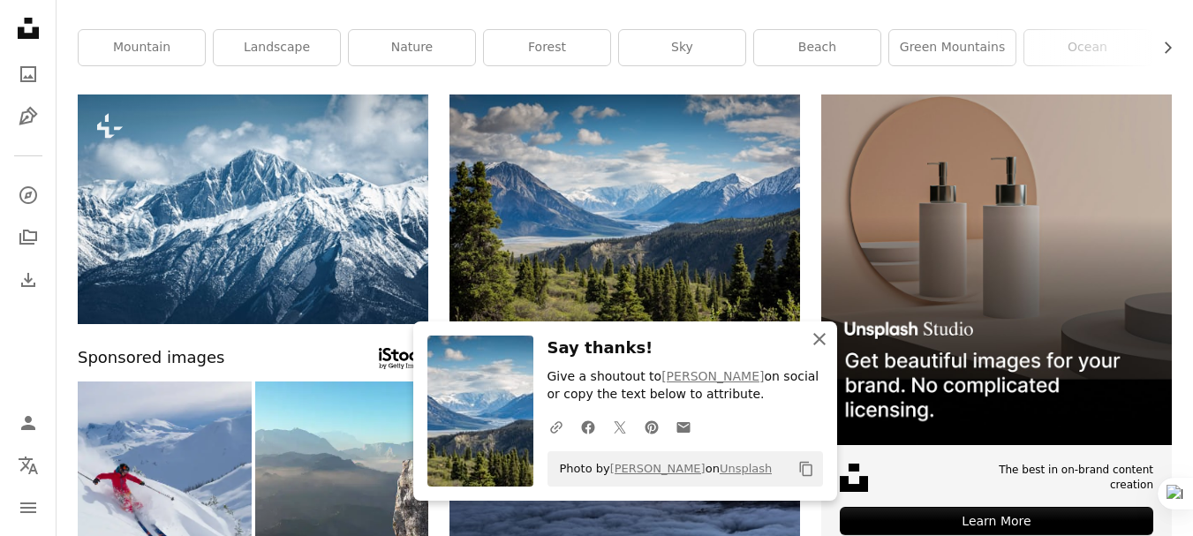
click at [825, 346] on icon "An X shape" at bounding box center [819, 338] width 21 height 21
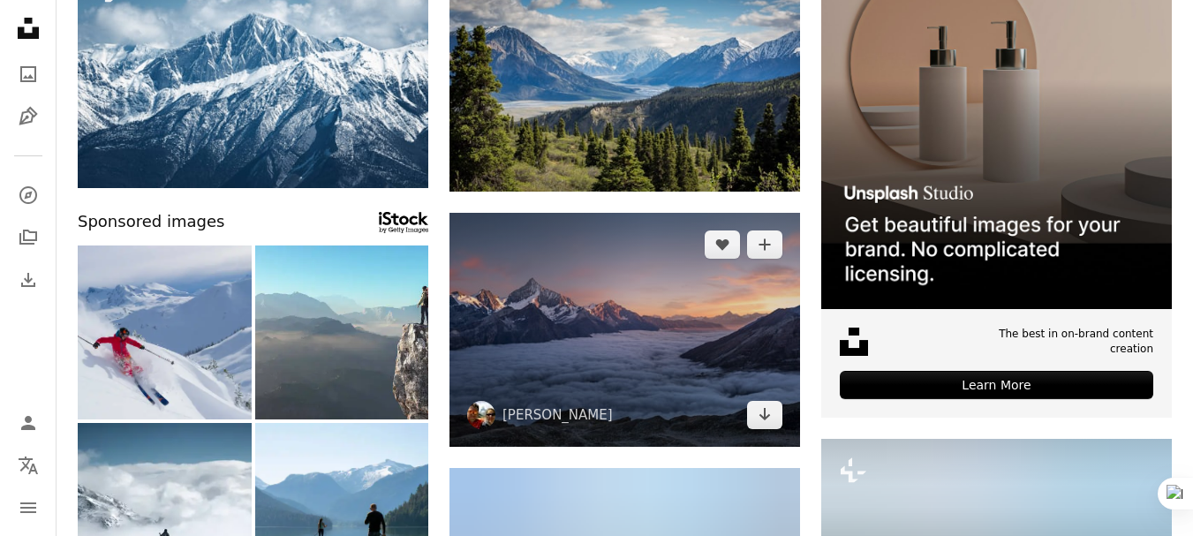
scroll to position [294, 0]
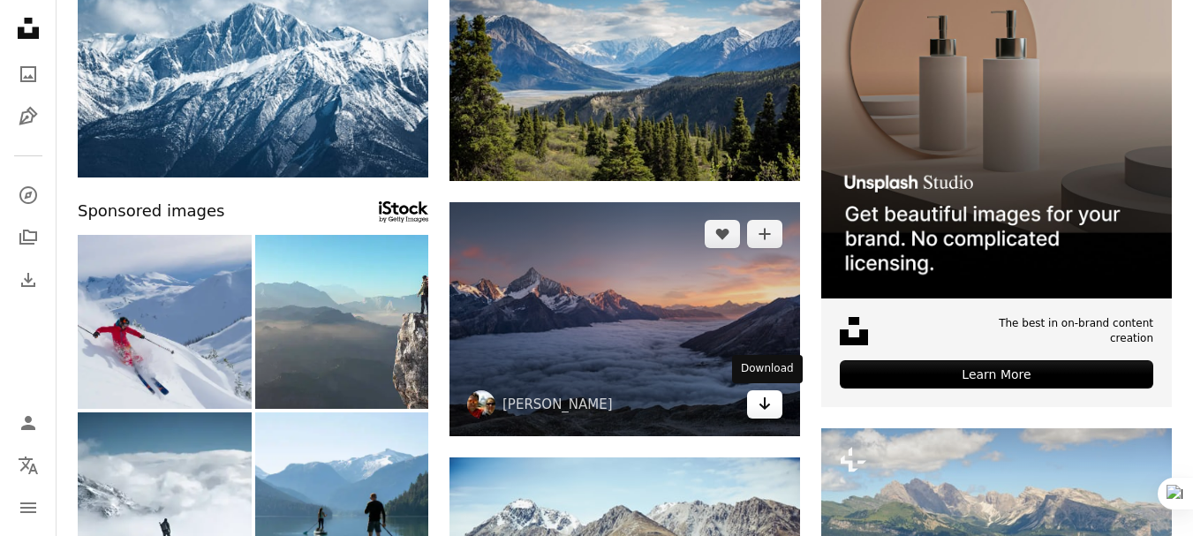
click at [762, 403] on icon "Arrow pointing down" at bounding box center [765, 403] width 14 height 21
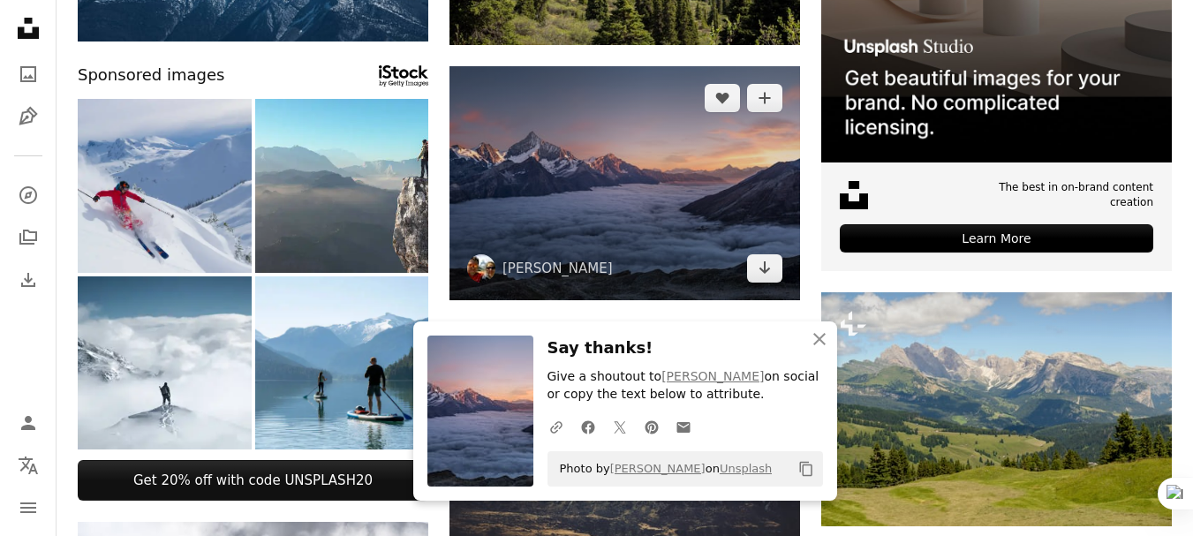
scroll to position [441, 0]
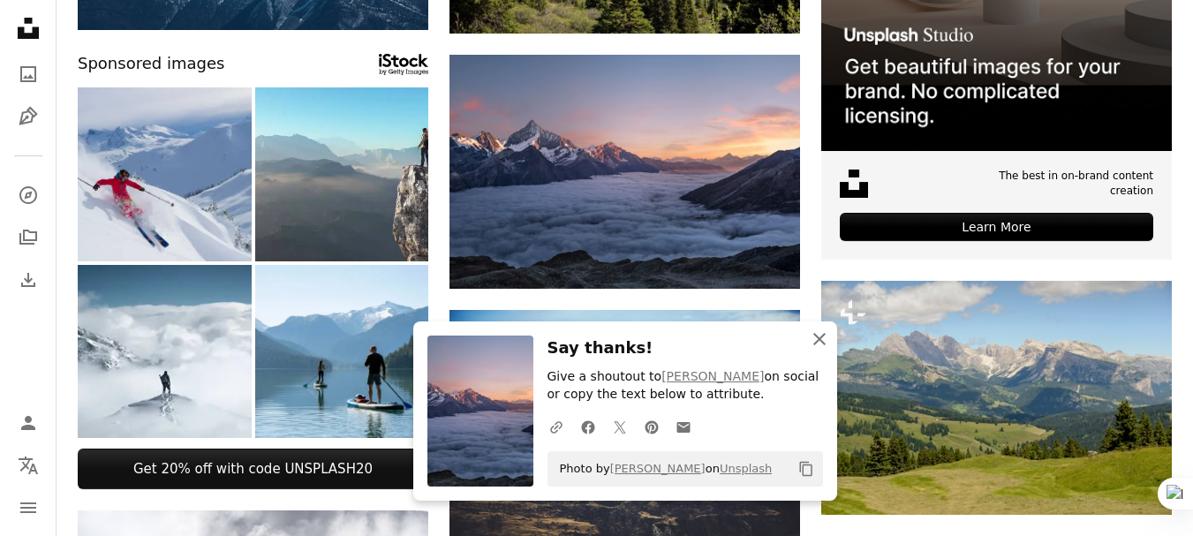
click at [816, 341] on icon "button" at bounding box center [819, 339] width 12 height 12
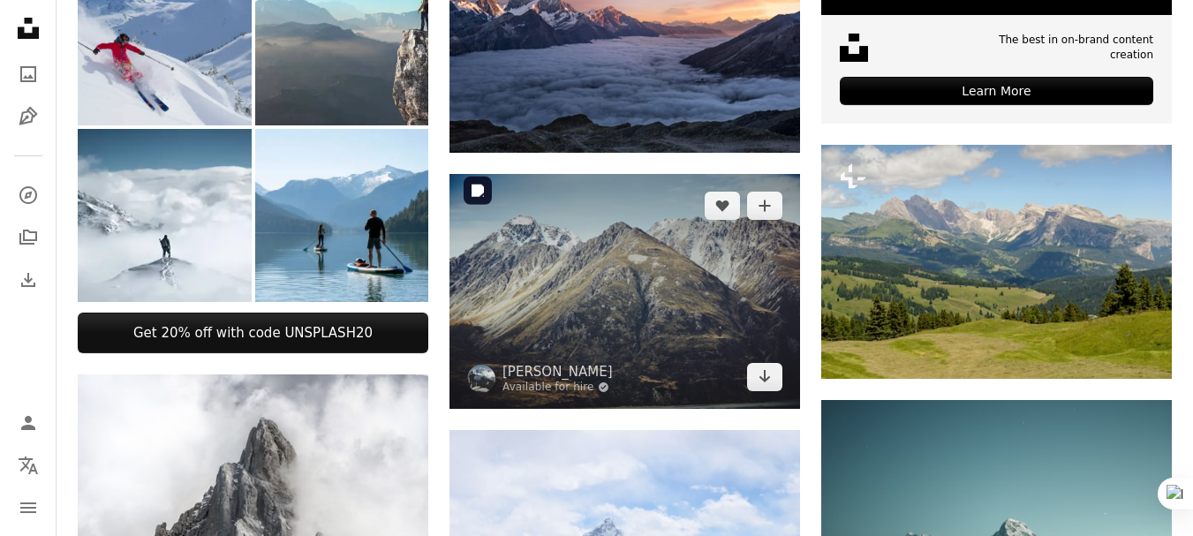
scroll to position [589, 0]
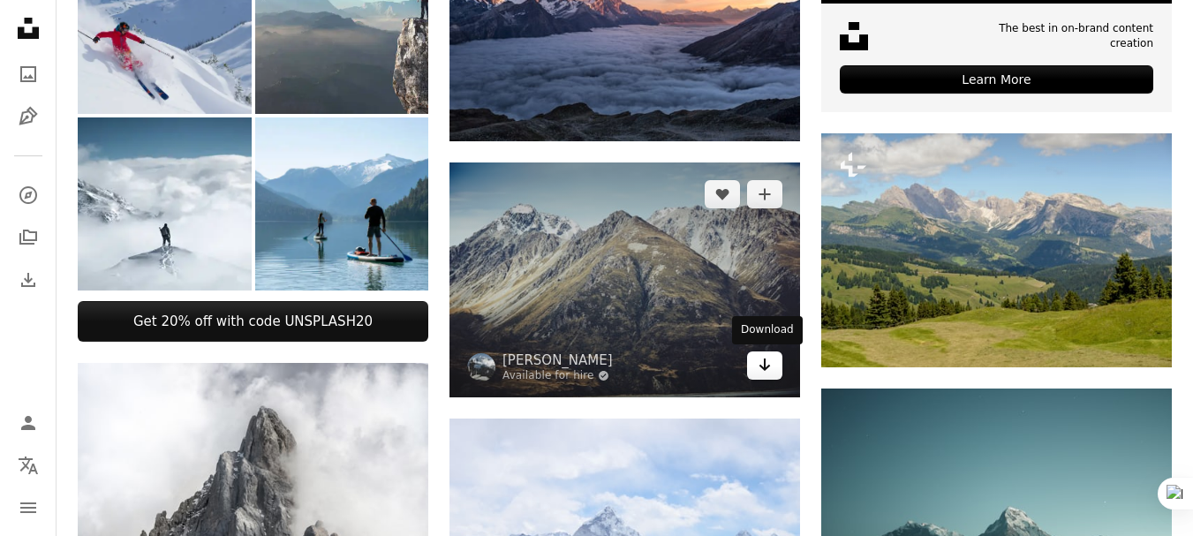
click at [765, 365] on icon "Download" at bounding box center [764, 364] width 11 height 12
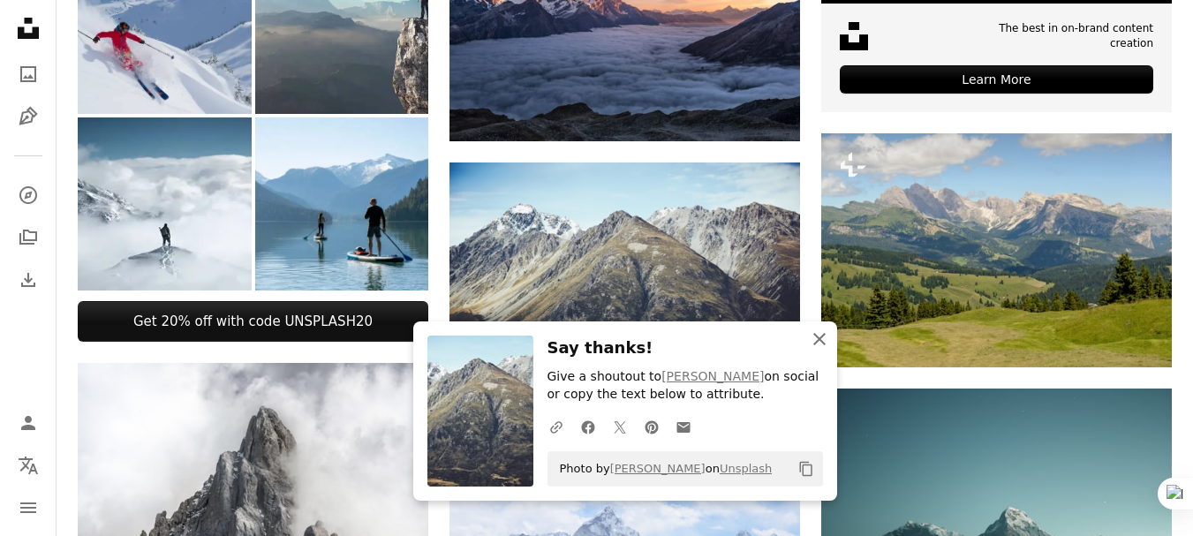
click at [813, 345] on icon "An X shape" at bounding box center [819, 338] width 21 height 21
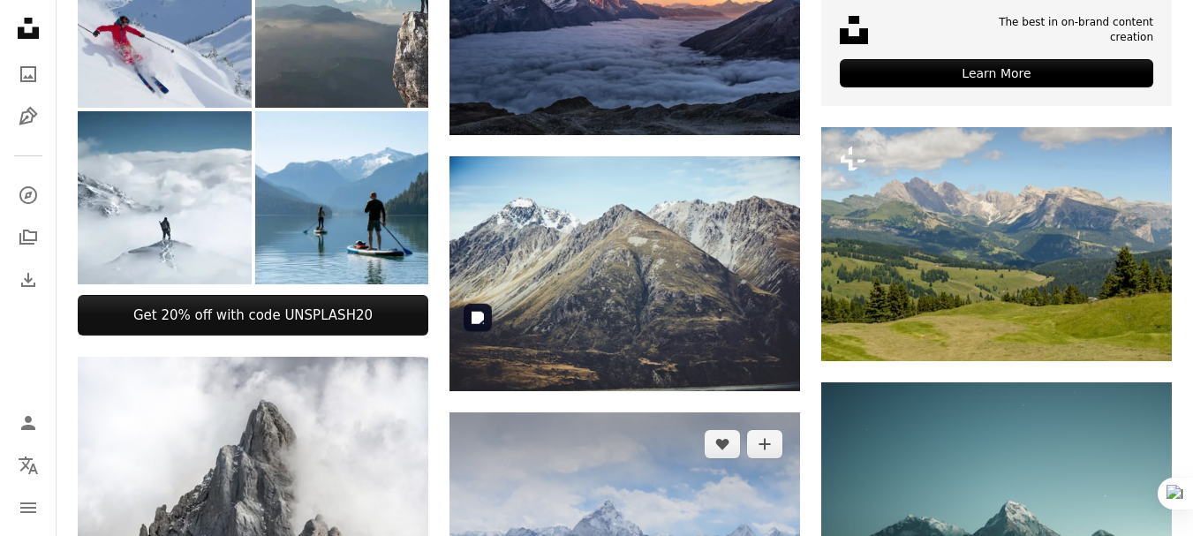
scroll to position [735, 0]
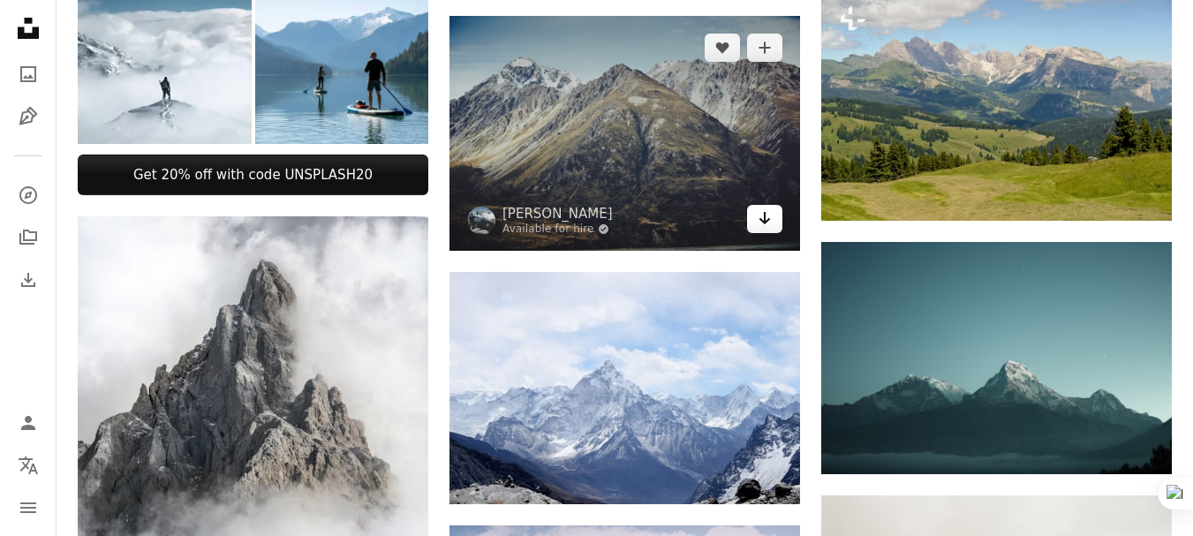
click at [769, 222] on icon "Arrow pointing down" at bounding box center [765, 217] width 14 height 21
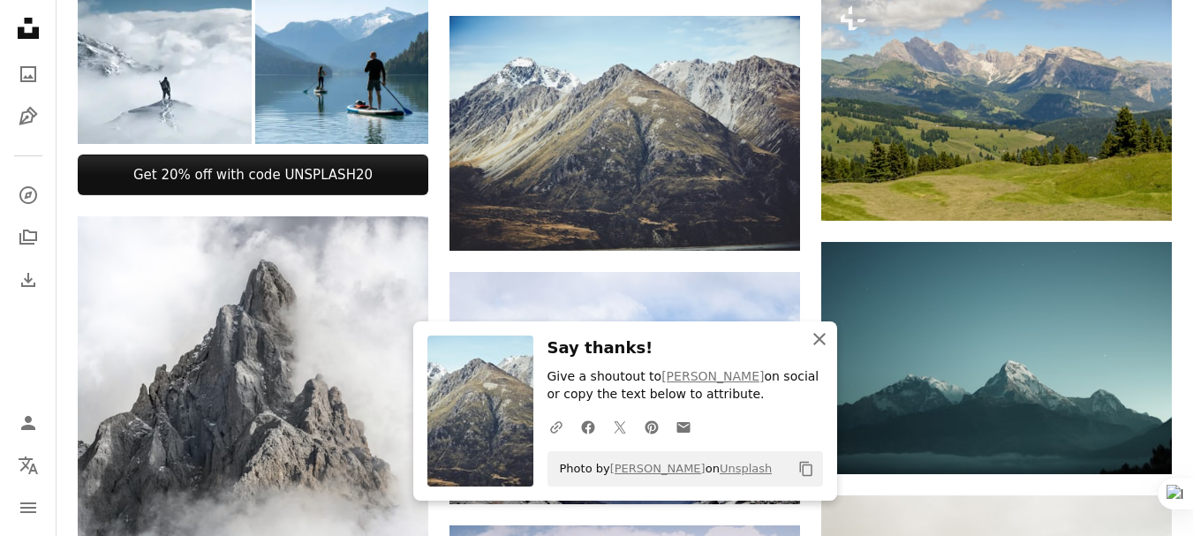
click at [820, 346] on icon "An X shape" at bounding box center [819, 338] width 21 height 21
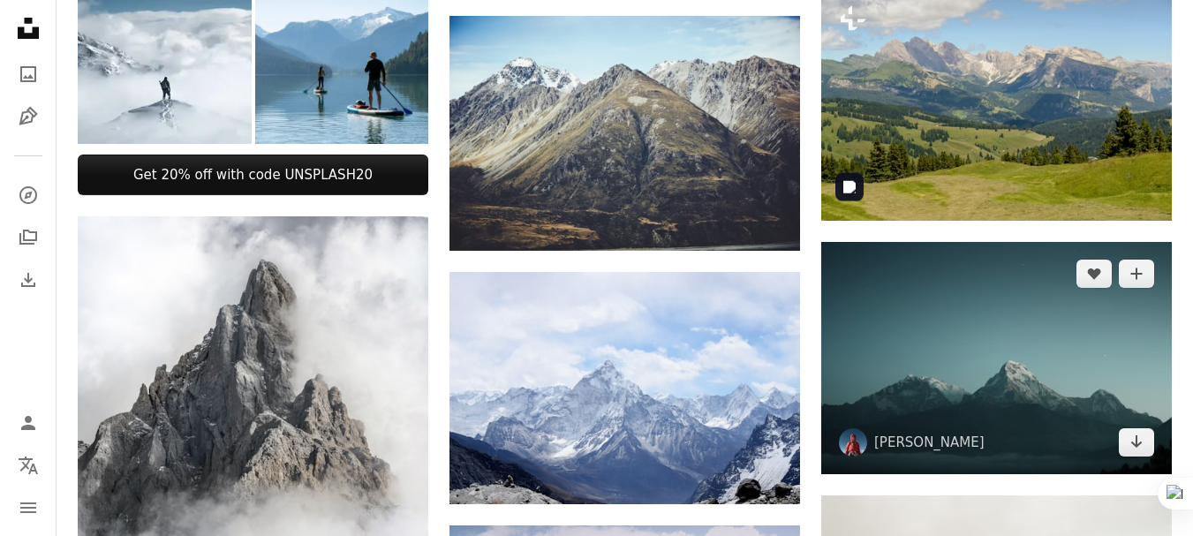
scroll to position [883, 0]
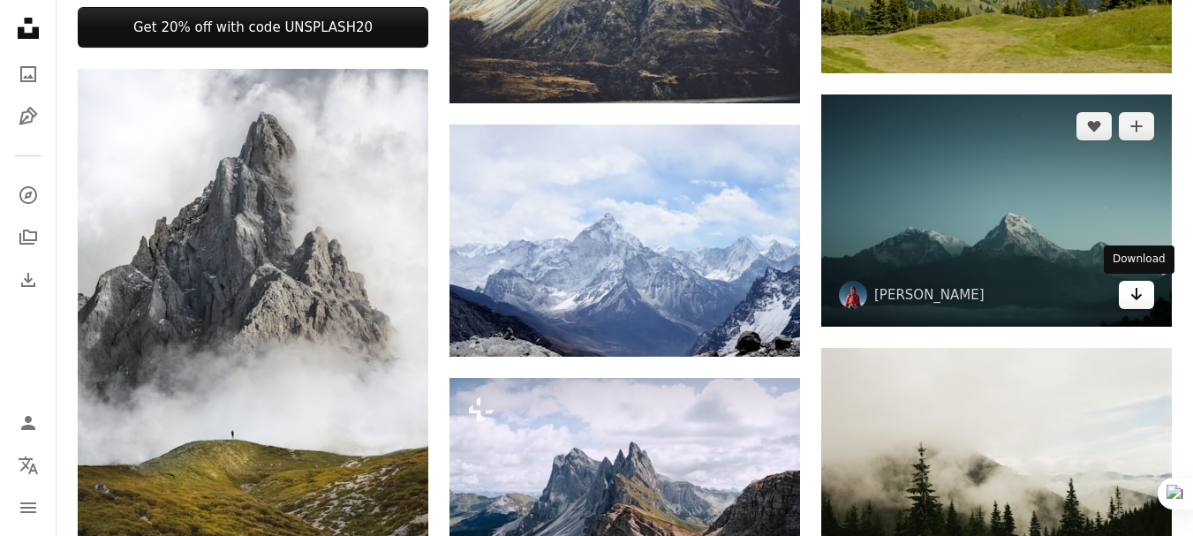
click at [1129, 298] on icon "Arrow pointing down" at bounding box center [1136, 293] width 14 height 21
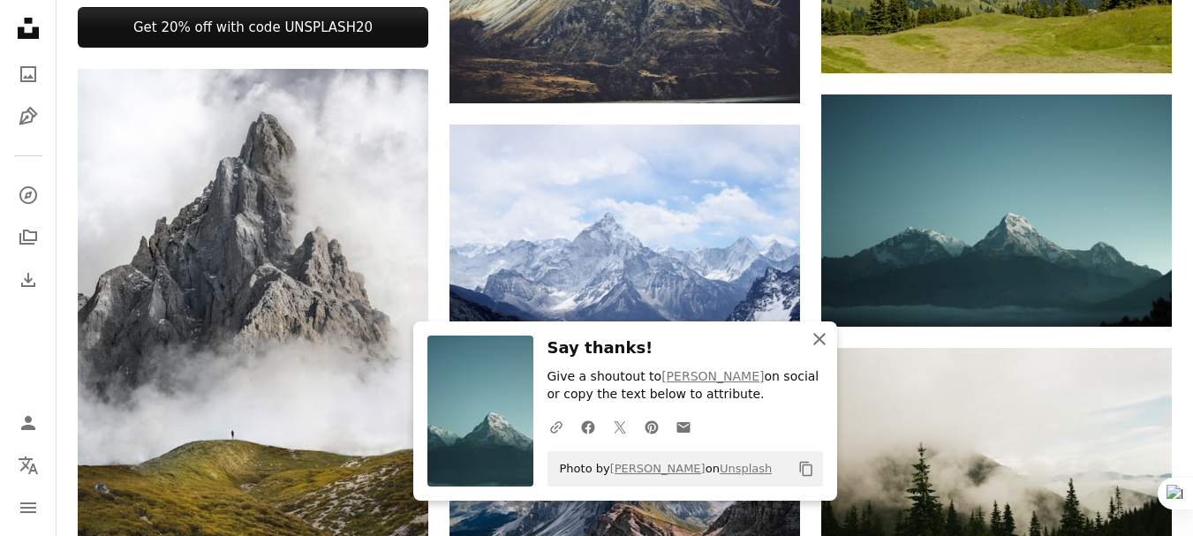
click at [811, 339] on icon "An X shape" at bounding box center [819, 338] width 21 height 21
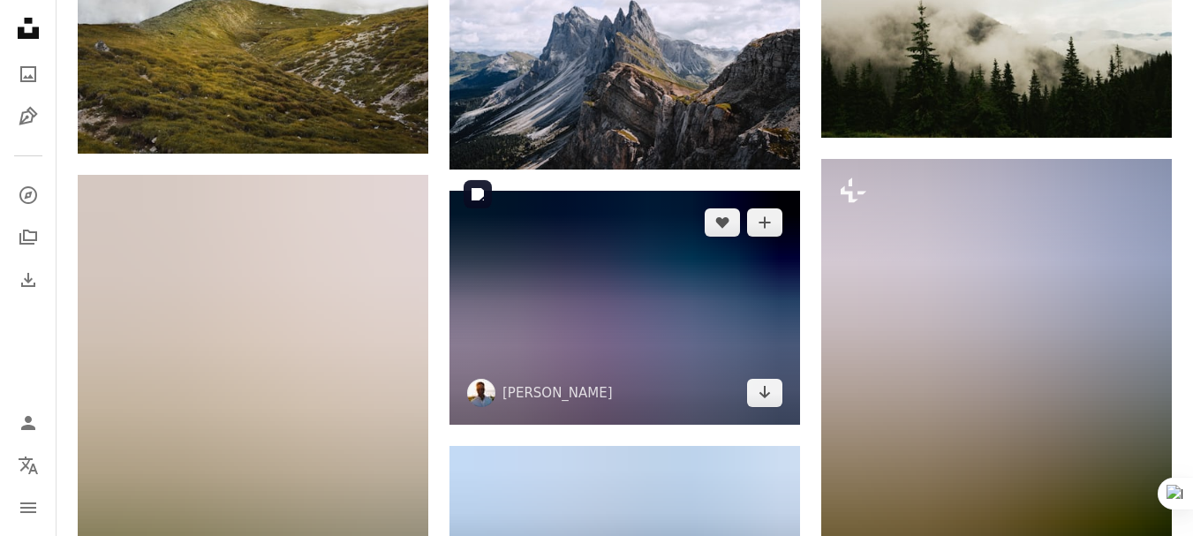
scroll to position [1472, 0]
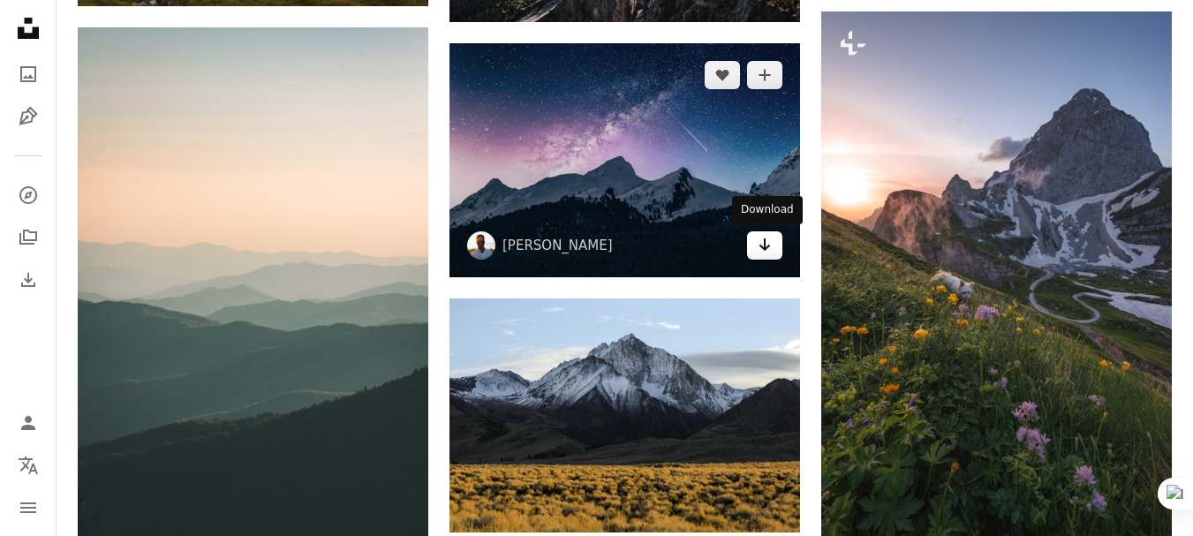
click at [766, 240] on icon "Arrow pointing down" at bounding box center [765, 244] width 14 height 21
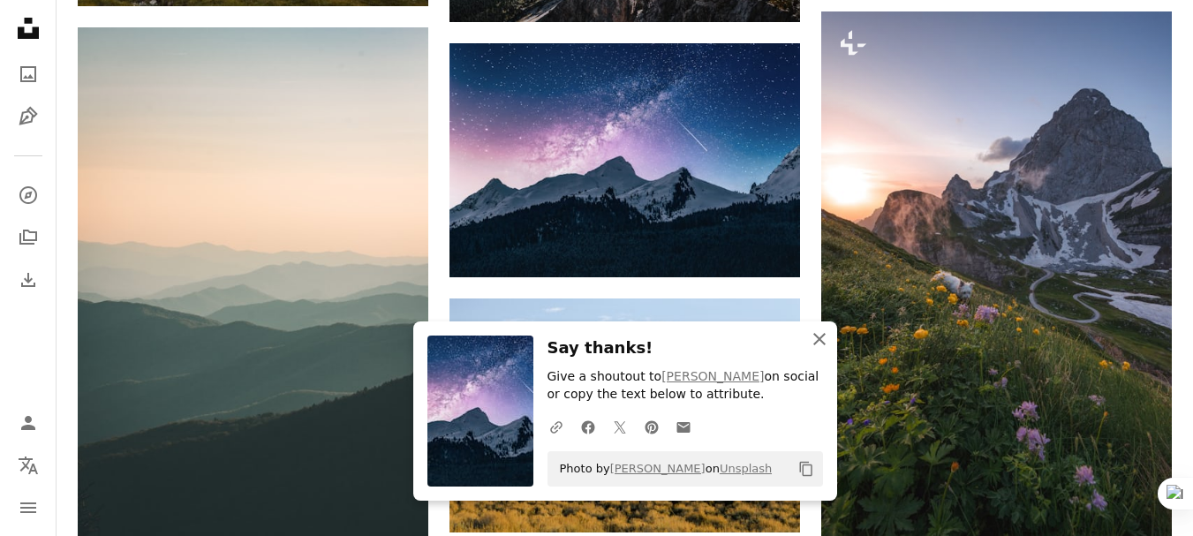
click at [817, 346] on icon "An X shape" at bounding box center [819, 338] width 21 height 21
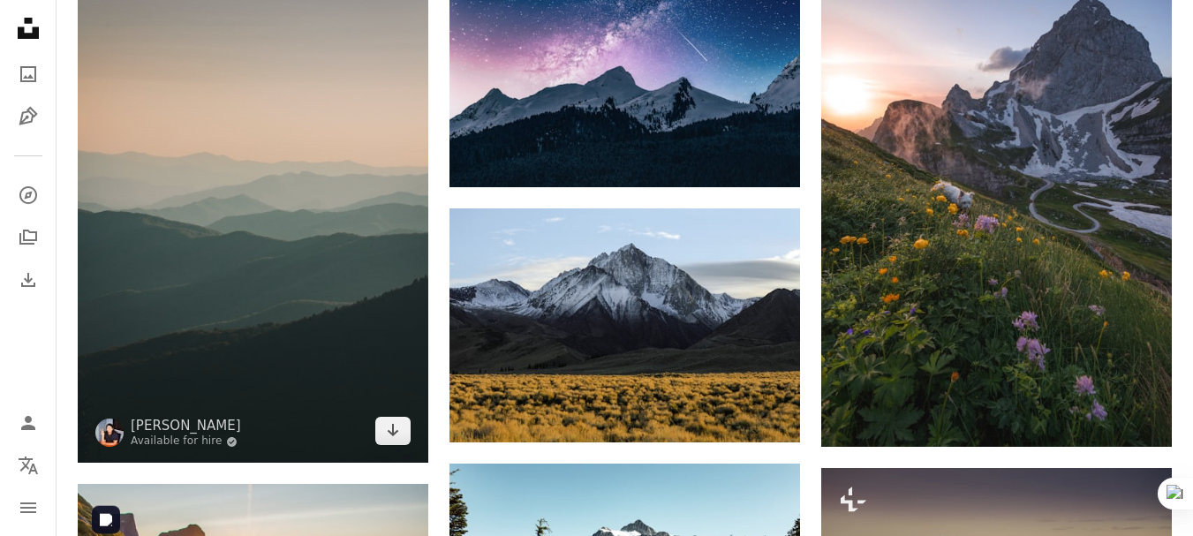
scroll to position [1618, 0]
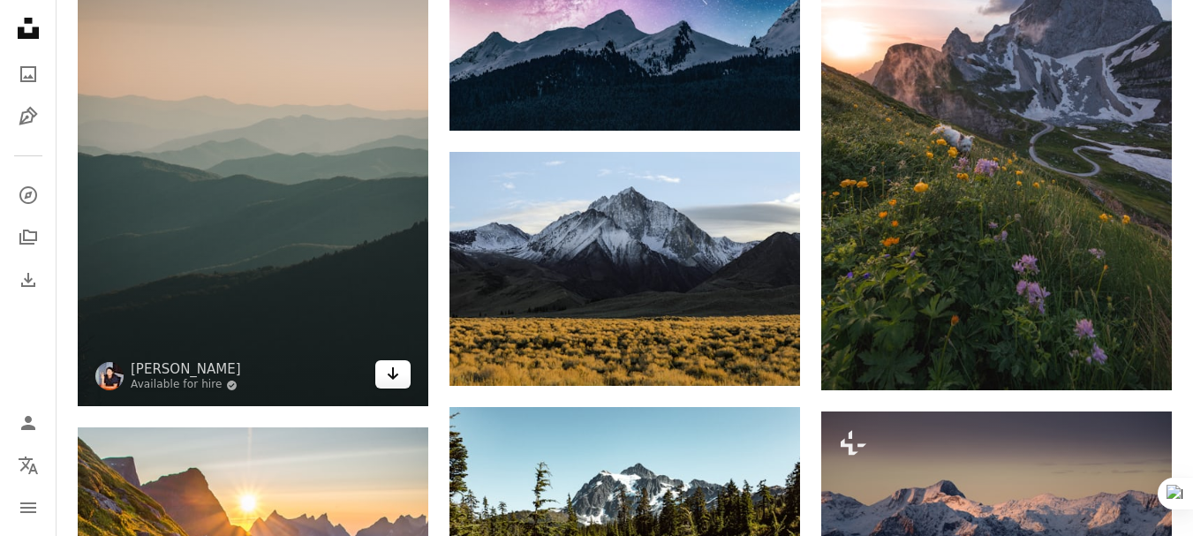
click at [397, 377] on icon "Arrow pointing down" at bounding box center [393, 373] width 14 height 21
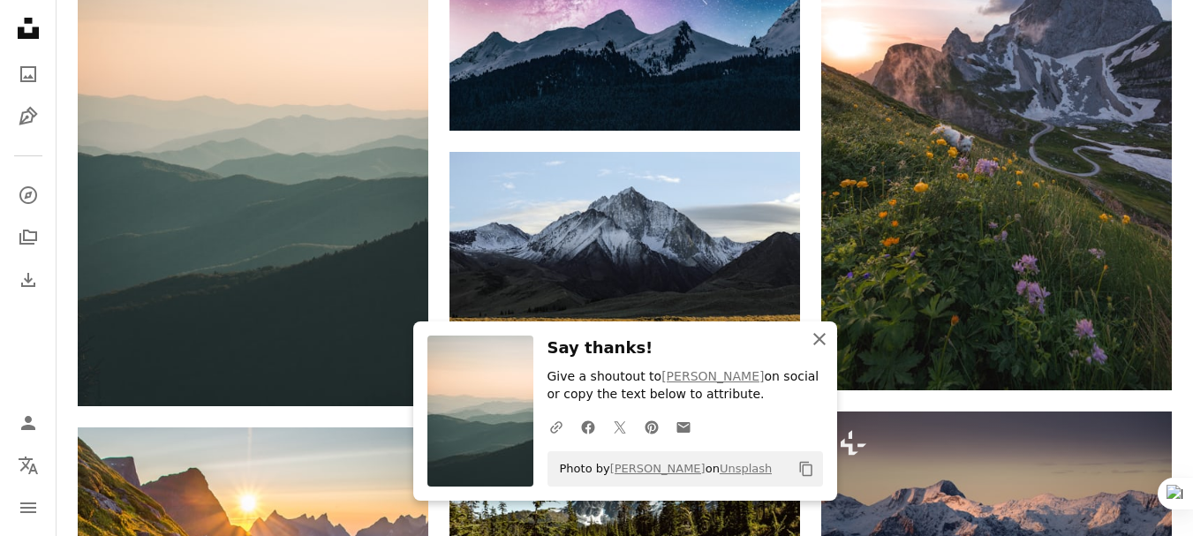
click at [818, 346] on icon "An X shape" at bounding box center [819, 338] width 21 height 21
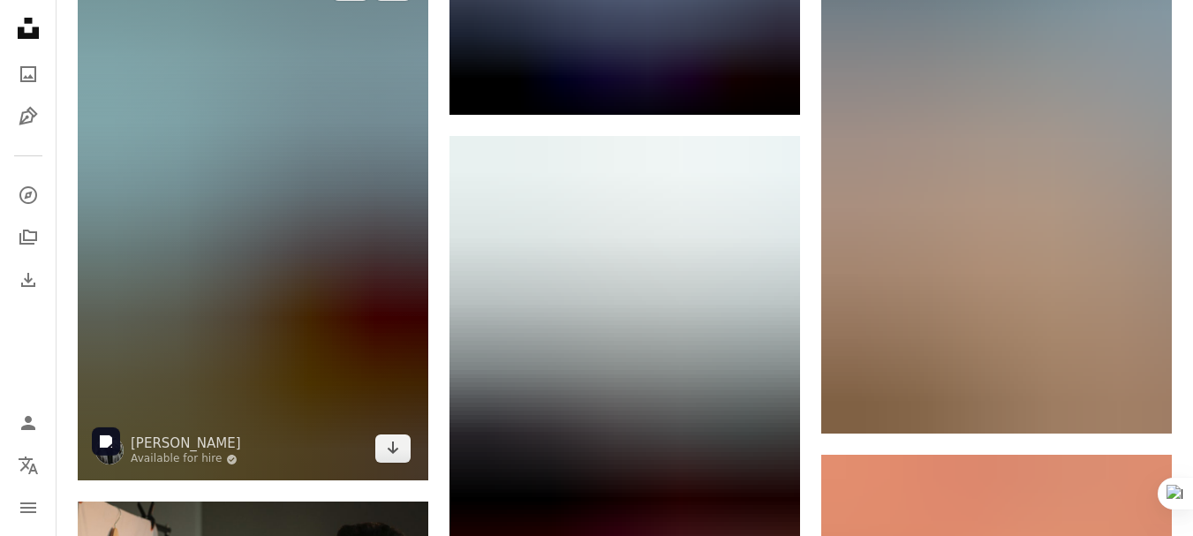
scroll to position [2649, 0]
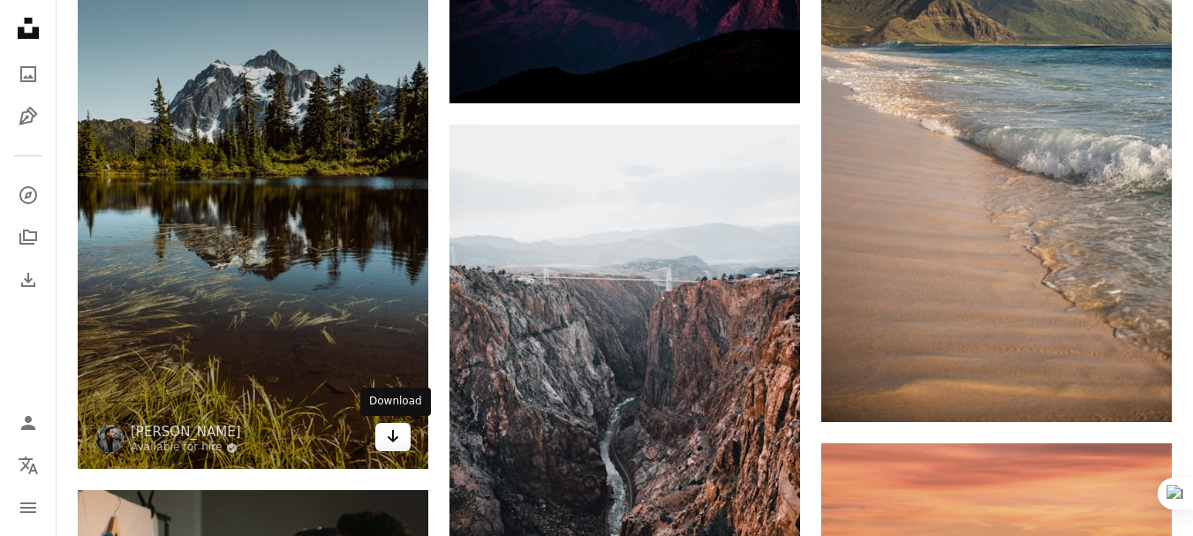
click at [396, 442] on icon "Arrow pointing down" at bounding box center [393, 436] width 14 height 21
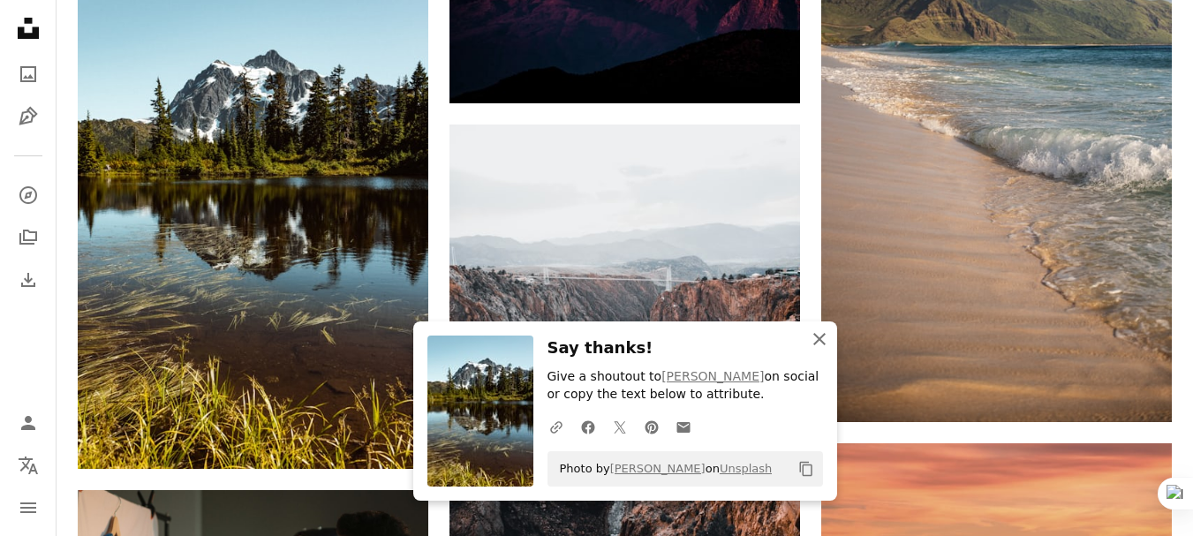
click at [815, 341] on icon "An X shape" at bounding box center [819, 338] width 21 height 21
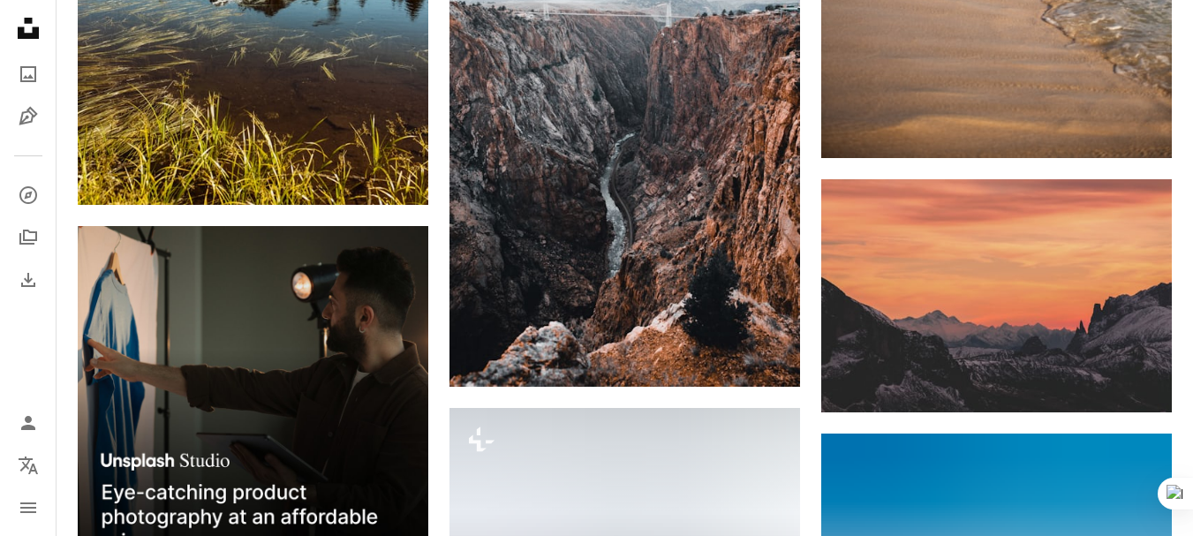
scroll to position [2943, 0]
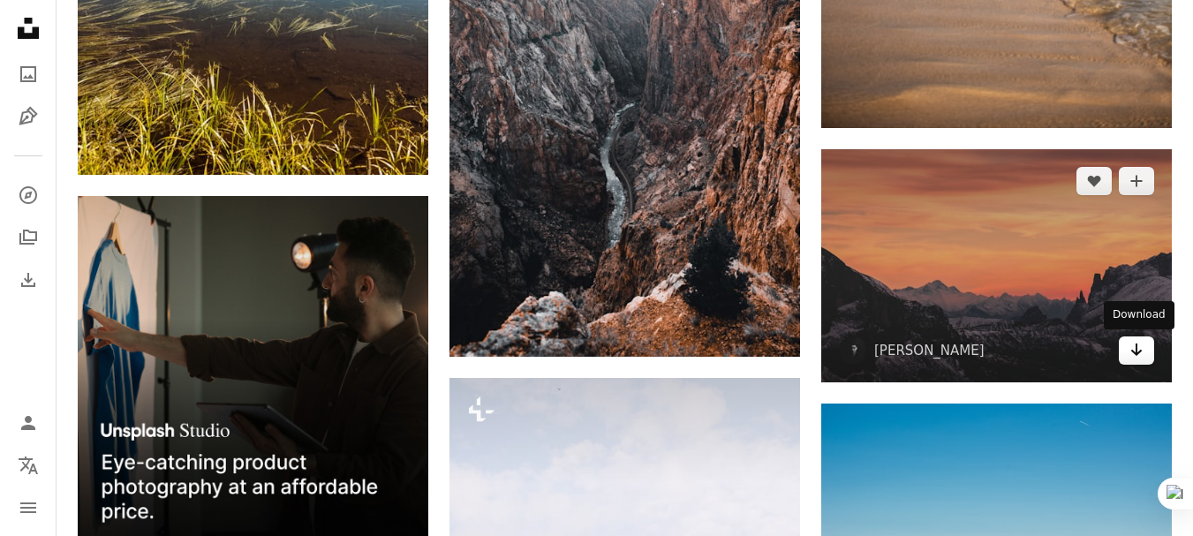
click at [1142, 351] on icon "Arrow pointing down" at bounding box center [1136, 349] width 14 height 21
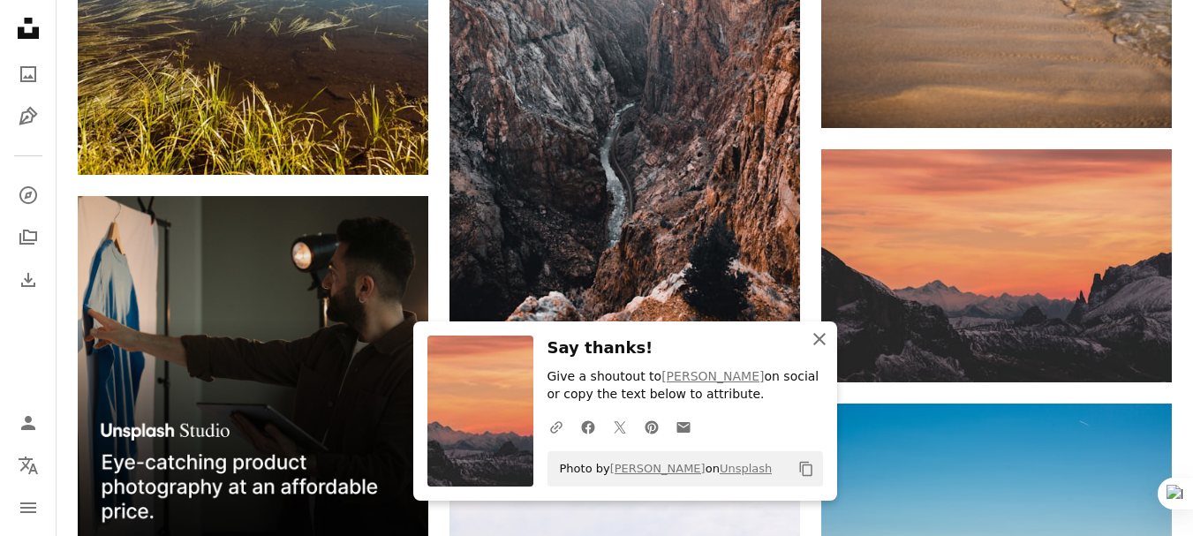
drag, startPoint x: 810, startPoint y: 340, endPoint x: 793, endPoint y: 345, distance: 17.6
click at [810, 340] on icon "An X shape" at bounding box center [819, 338] width 21 height 21
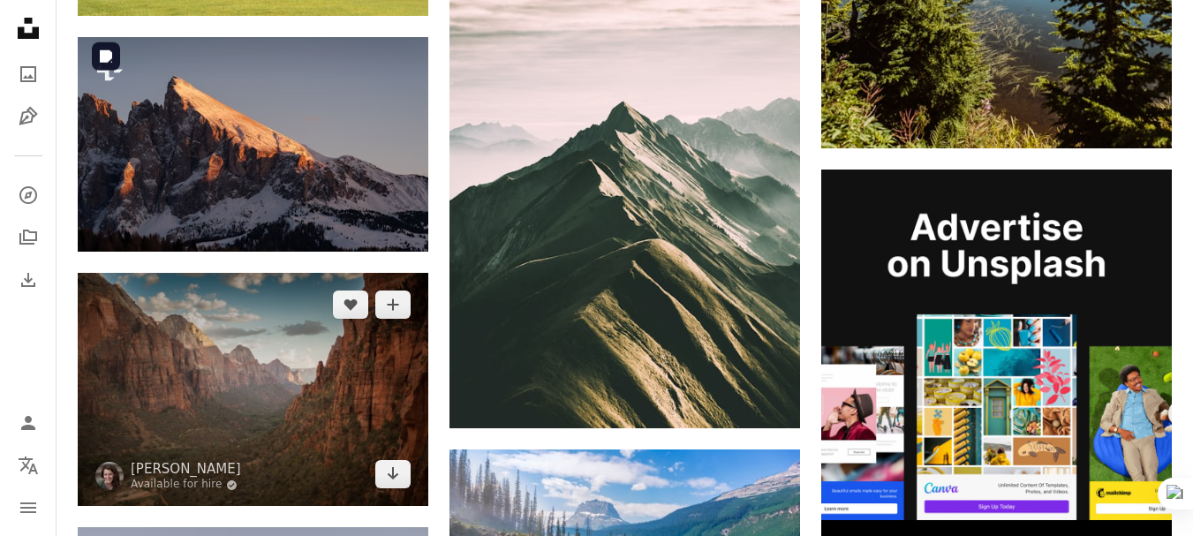
scroll to position [5591, 0]
